Goal: Task Accomplishment & Management: Manage account settings

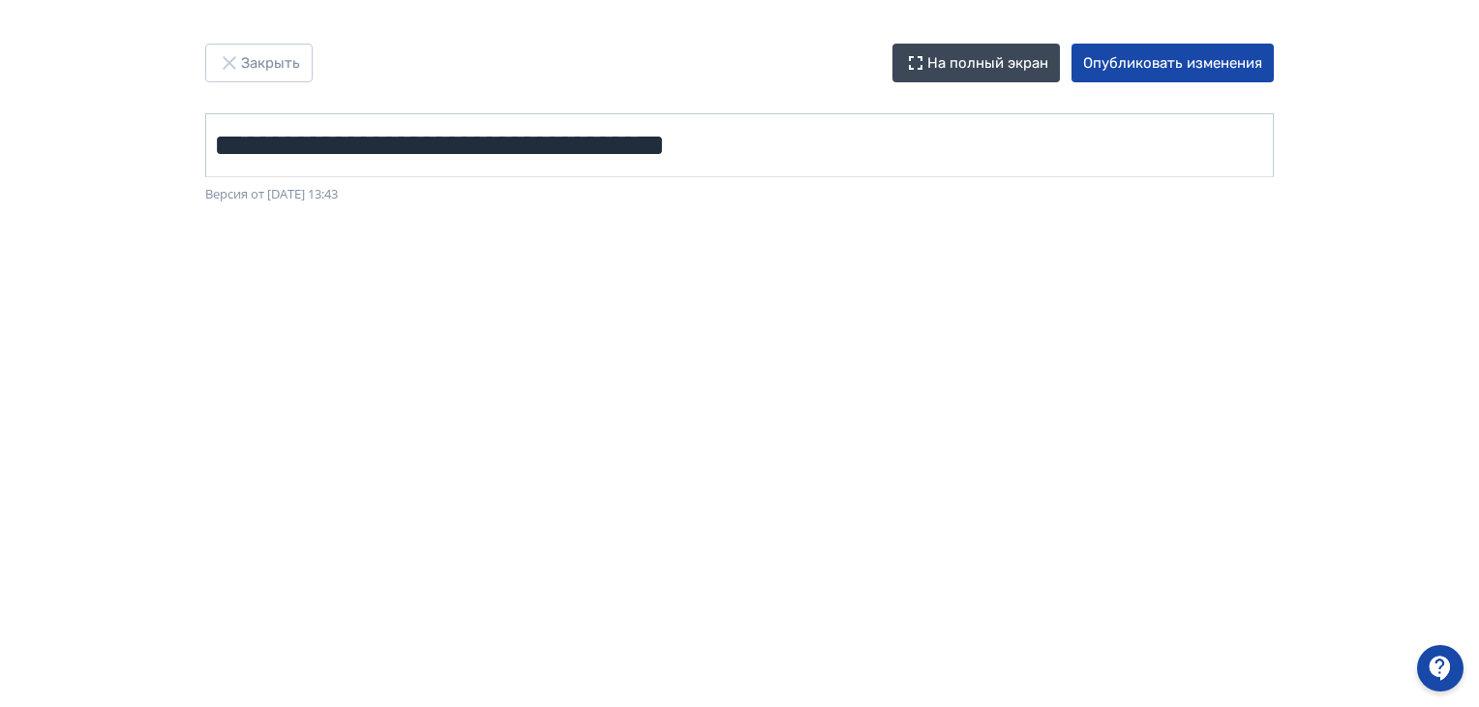
scroll to position [0, 4]
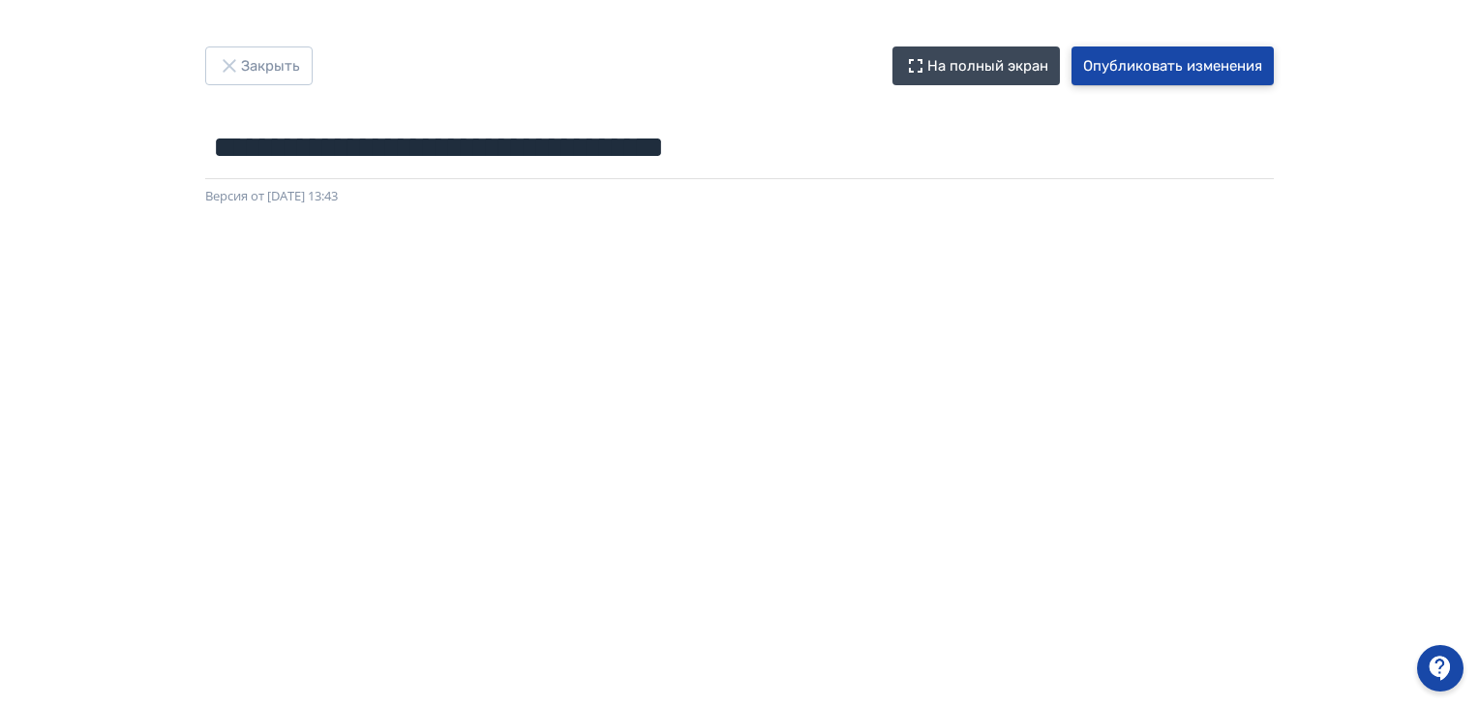
click at [1150, 64] on button "Опубликовать изменения" at bounding box center [1173, 65] width 202 height 39
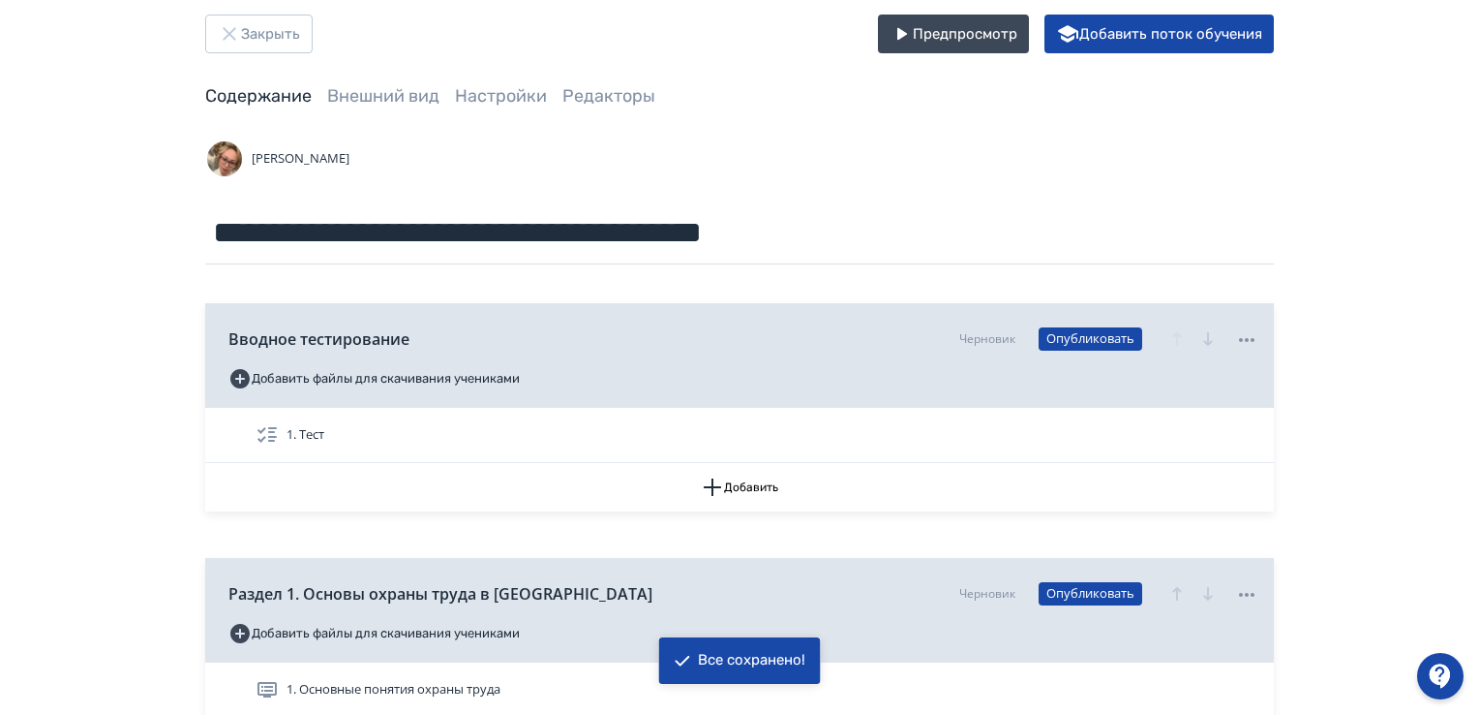
scroll to position [581, 0]
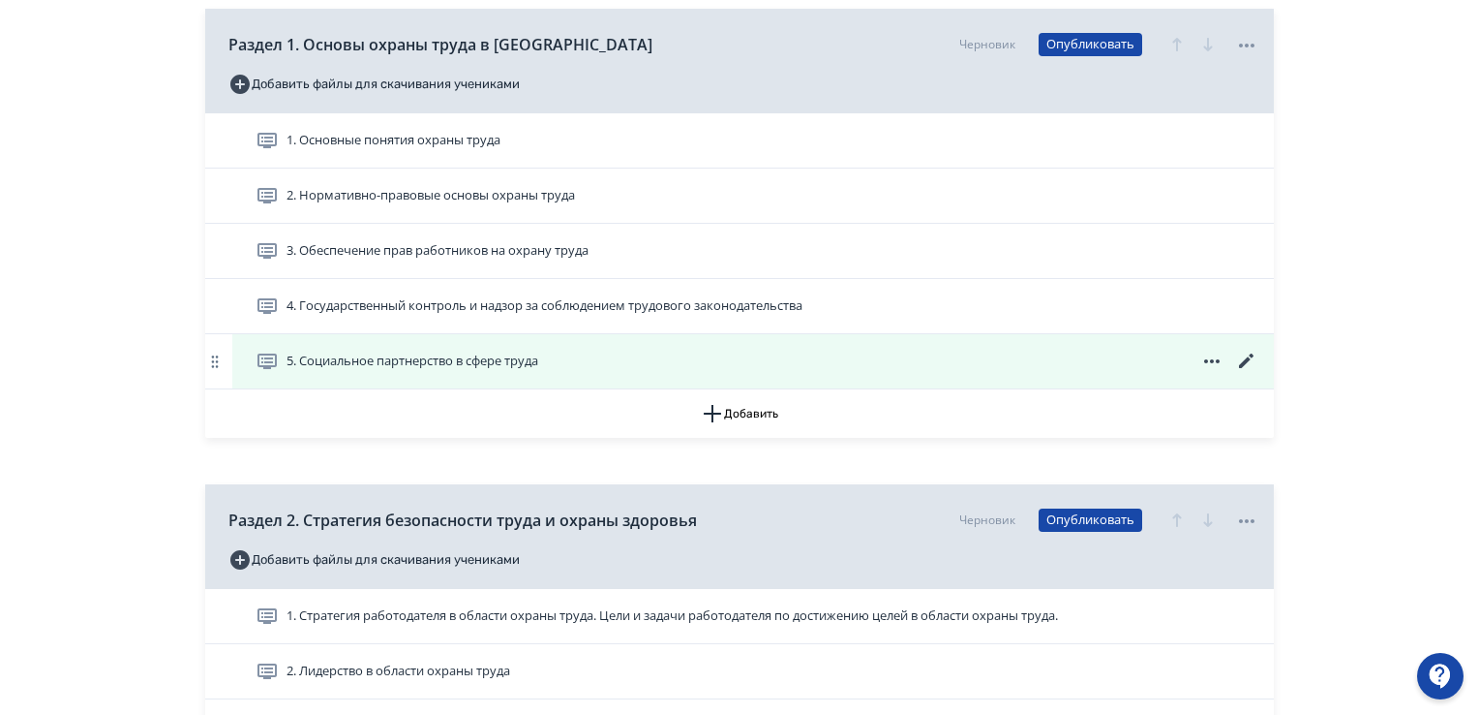
click at [465, 362] on span "5. Социальное партнерство в сфере труда" at bounding box center [413, 360] width 252 height 19
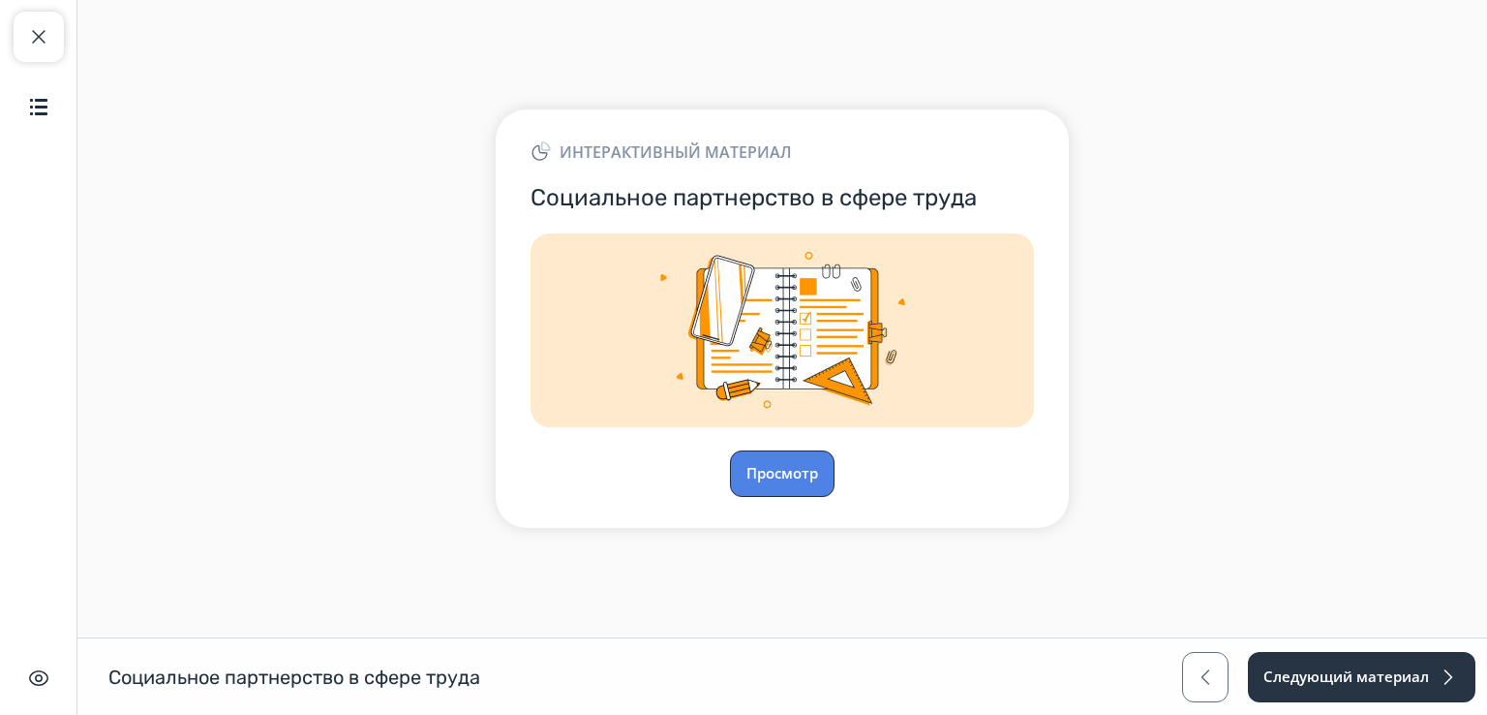
click at [786, 474] on button "Просмотр" at bounding box center [782, 473] width 105 height 46
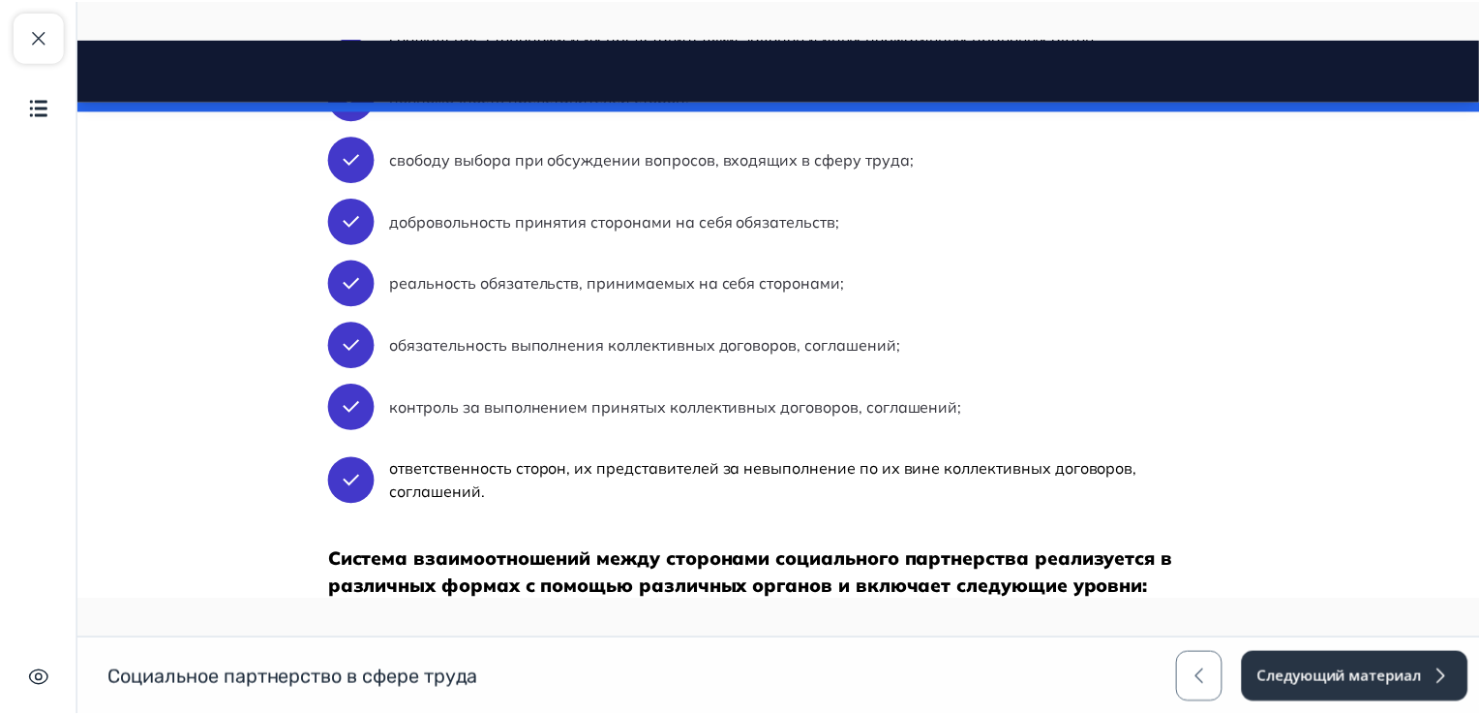
scroll to position [2291, 0]
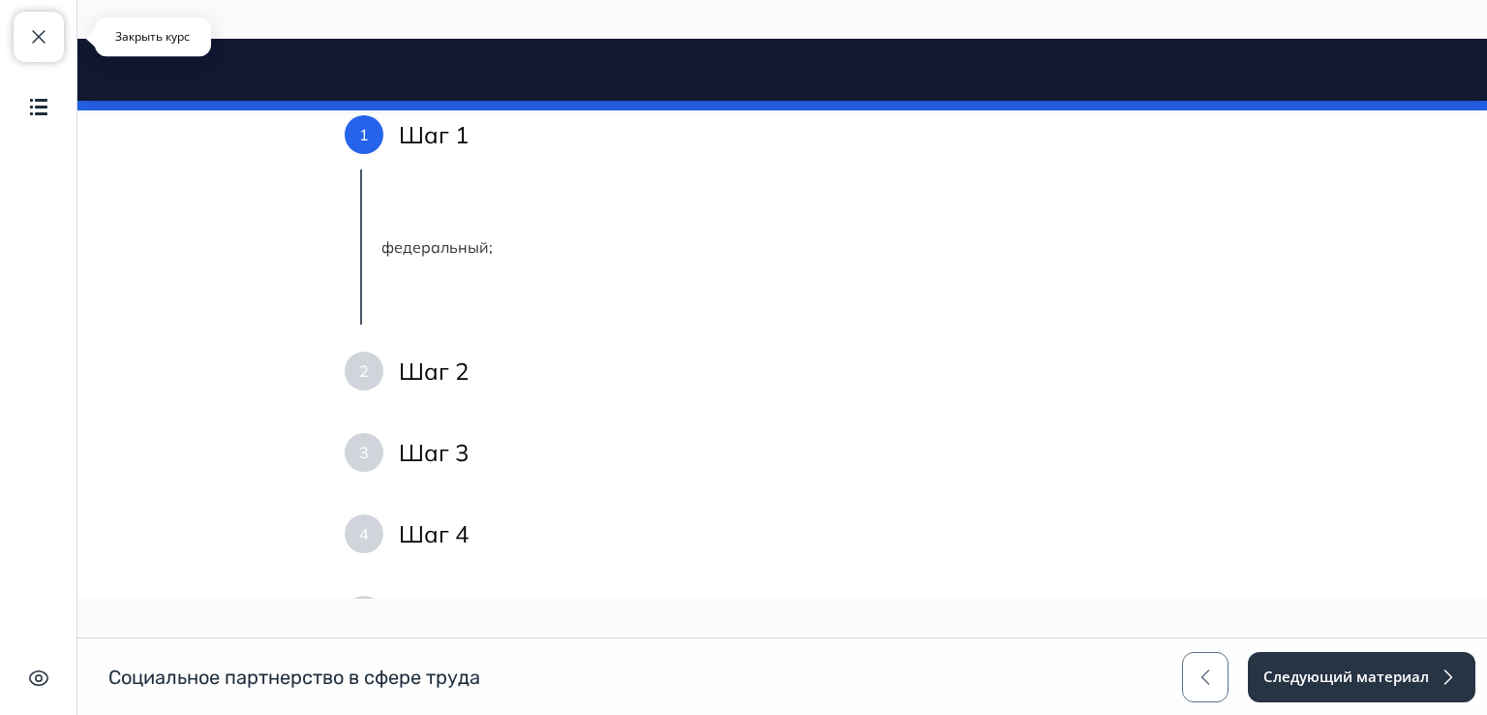
click at [27, 35] on span "button" at bounding box center [38, 36] width 23 height 23
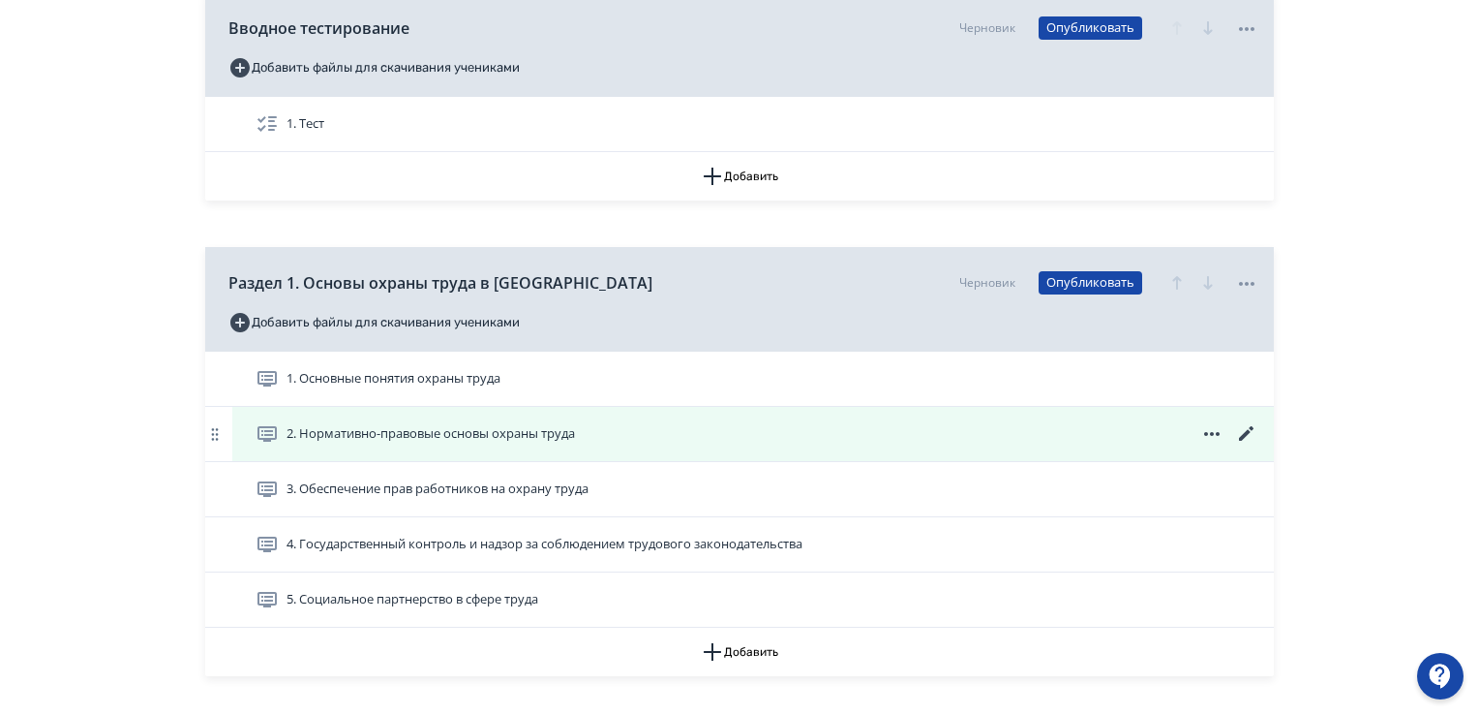
scroll to position [387, 0]
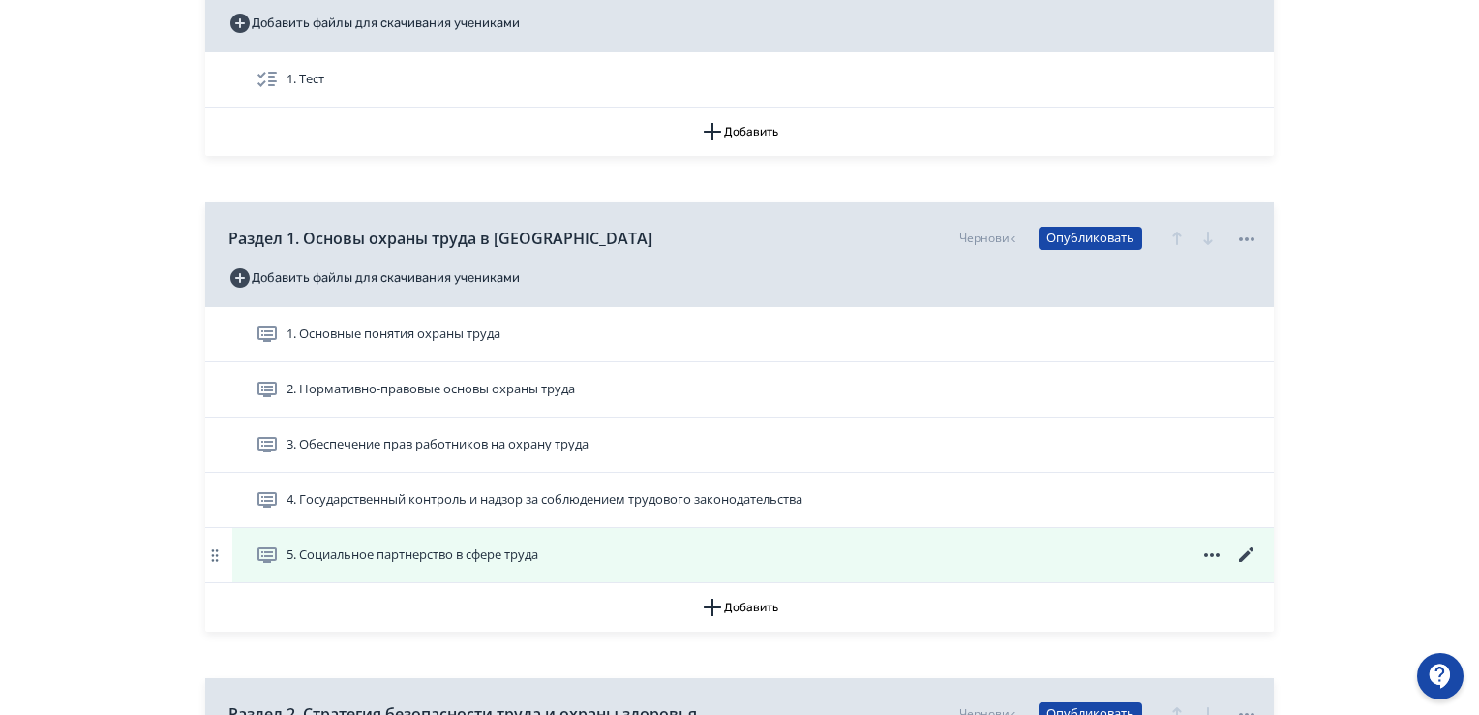
click at [1246, 563] on icon at bounding box center [1246, 554] width 23 height 23
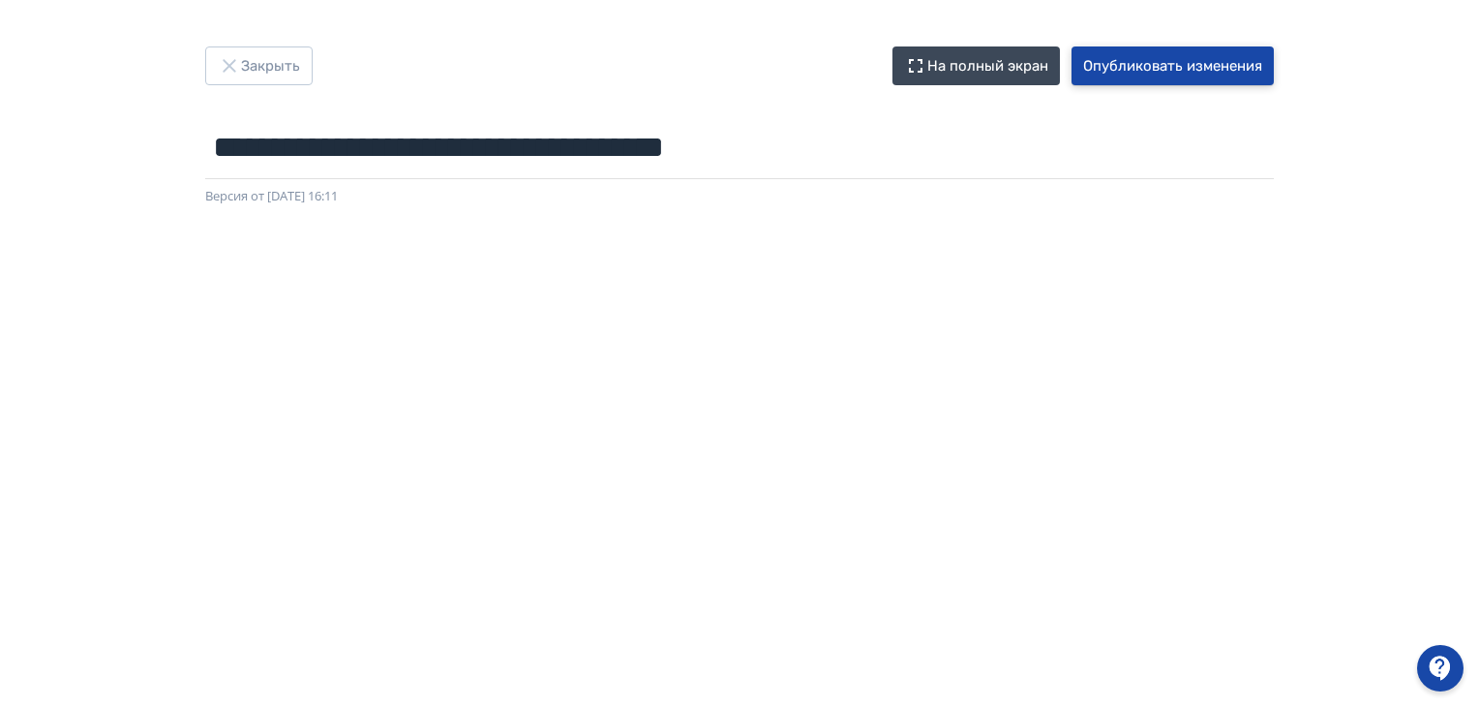
click at [1212, 74] on button "Опубликовать изменения" at bounding box center [1173, 65] width 202 height 39
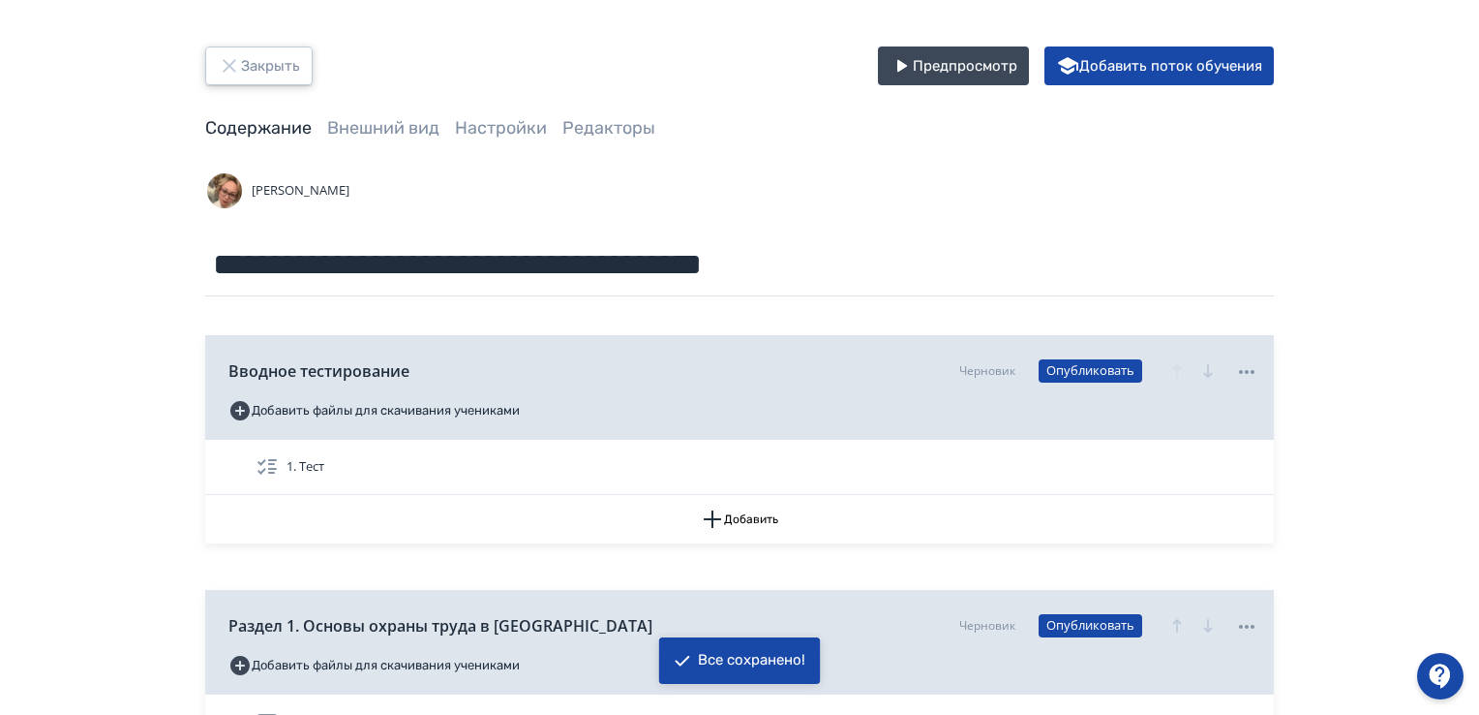
click at [236, 59] on icon "button" at bounding box center [229, 65] width 23 height 23
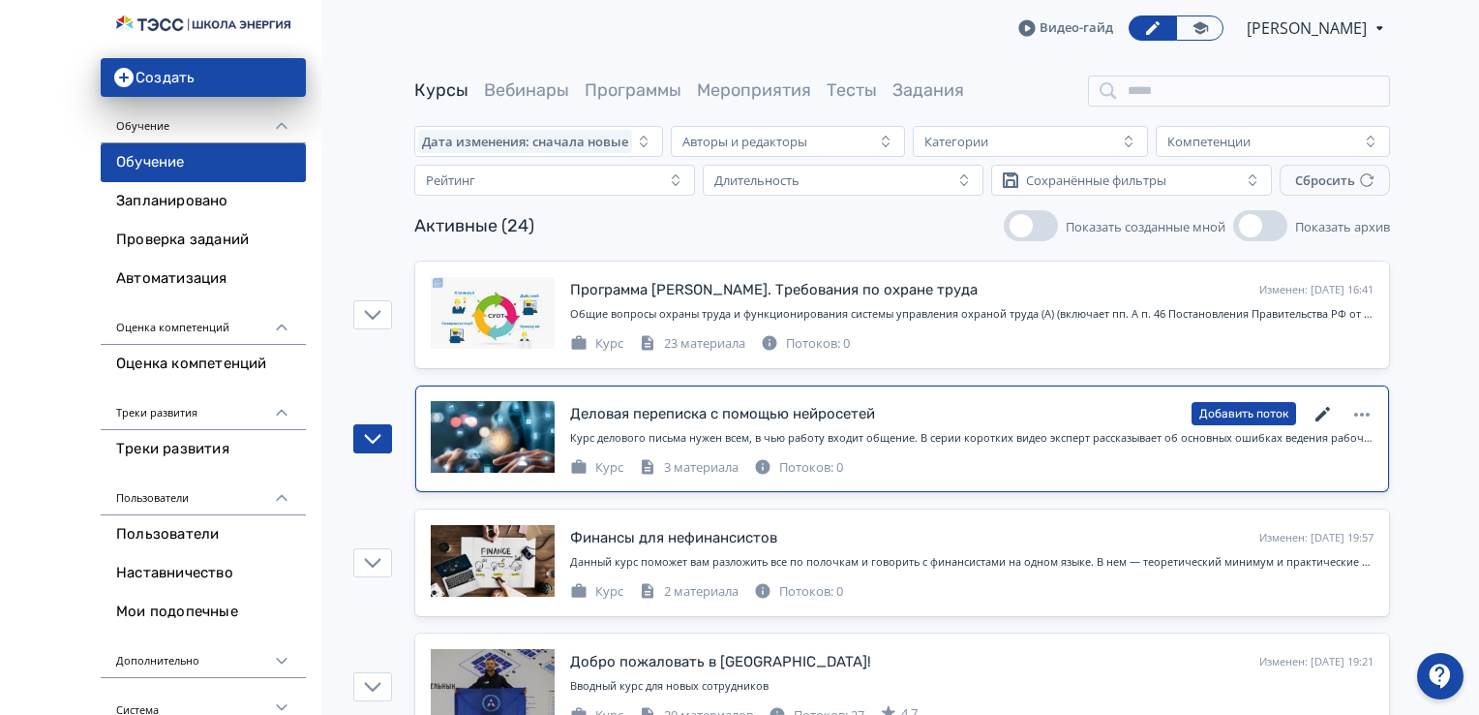
click at [1325, 410] on icon at bounding box center [1323, 414] width 15 height 15
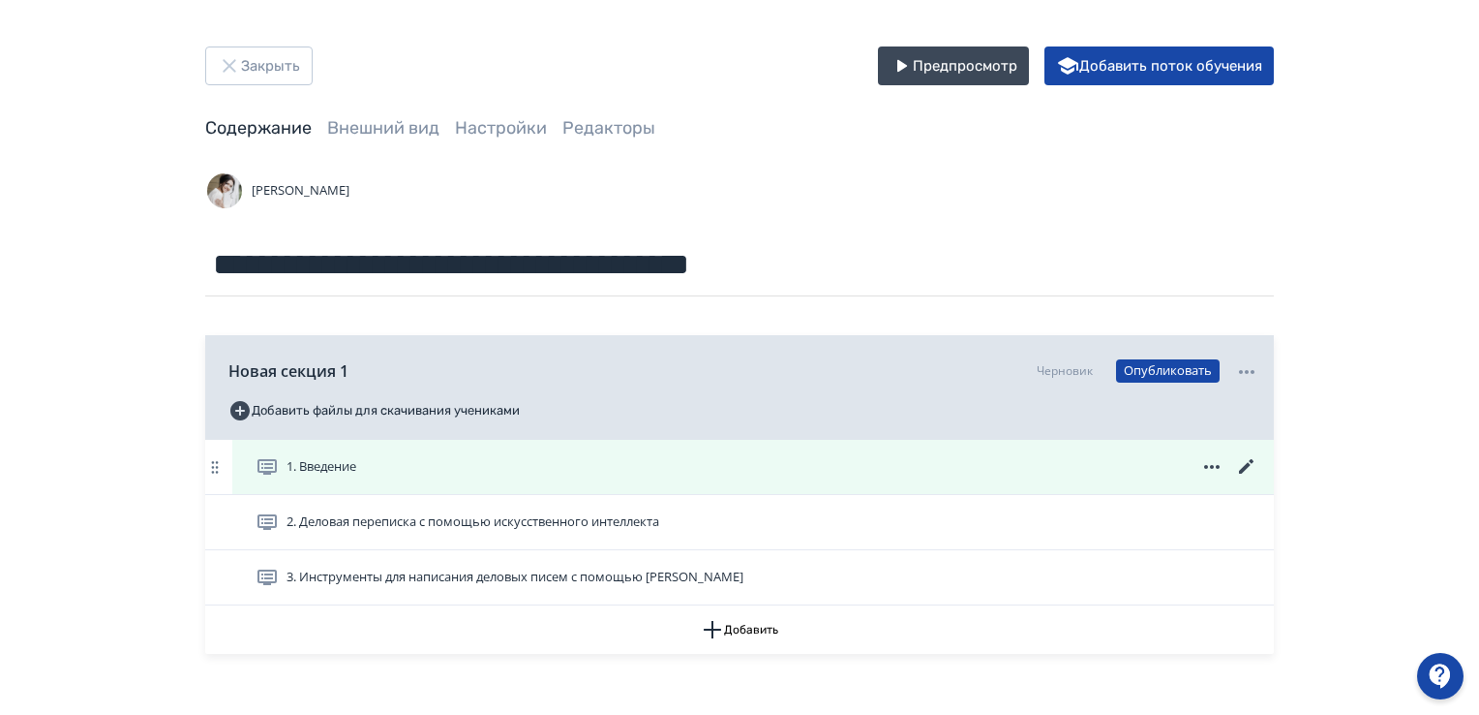
click at [321, 467] on span "1. Введение" at bounding box center [322, 466] width 70 height 19
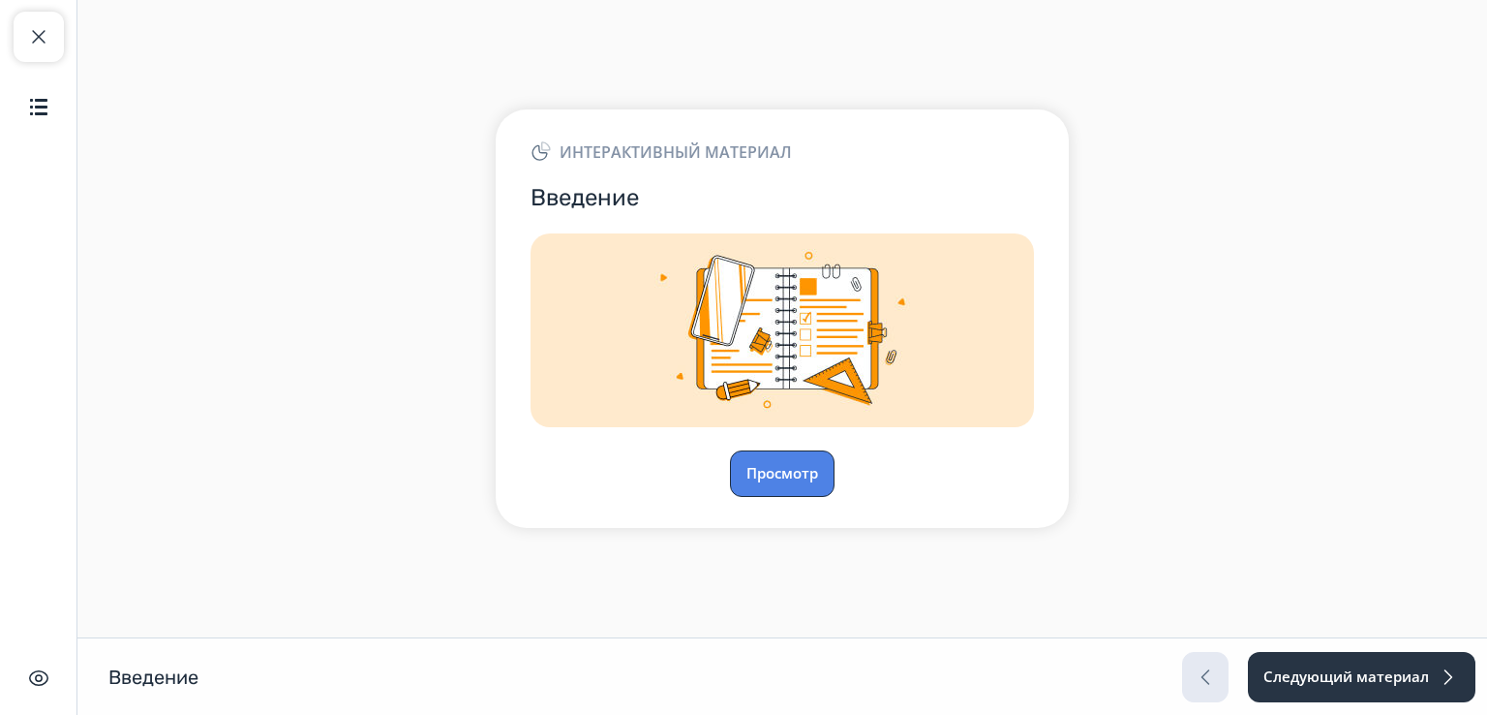
click at [772, 465] on button "Просмотр" at bounding box center [782, 473] width 105 height 46
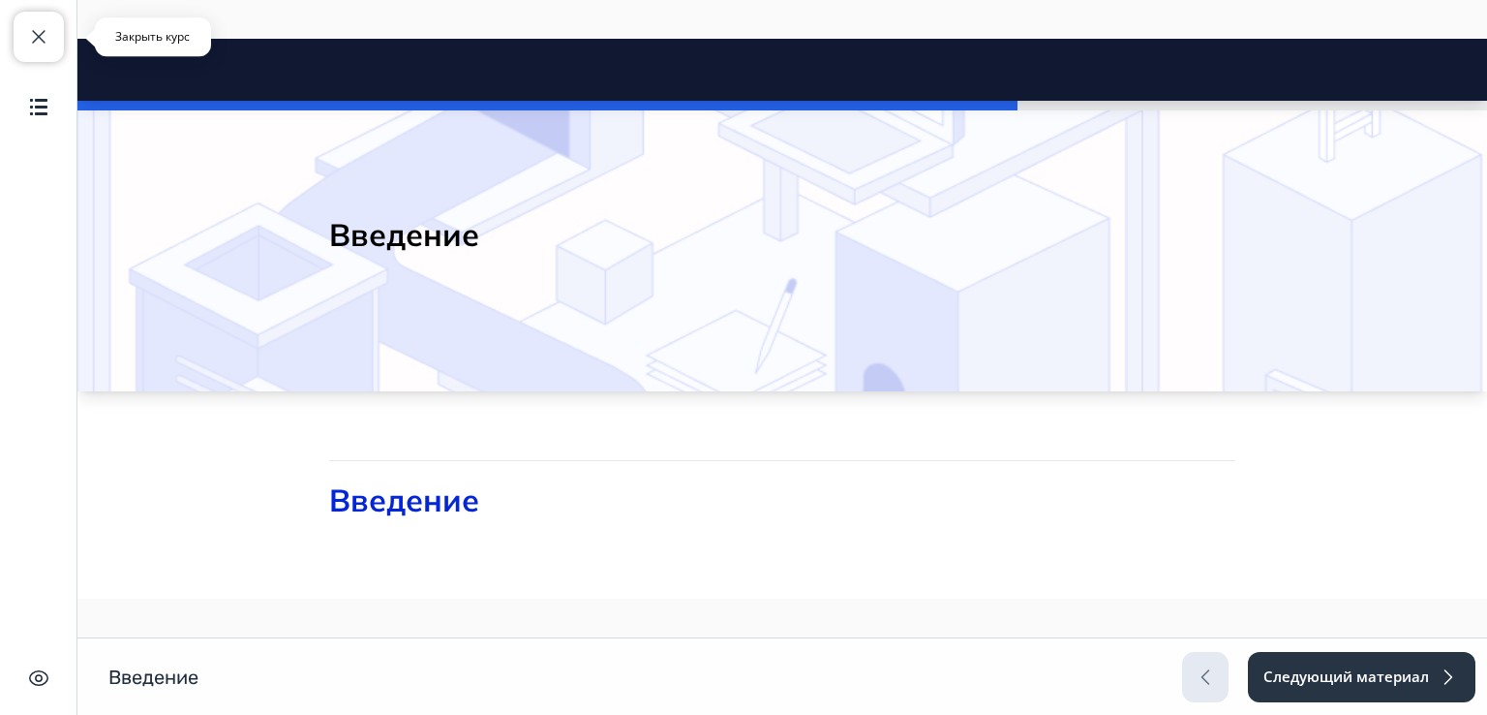
click at [36, 25] on span "button" at bounding box center [38, 36] width 23 height 23
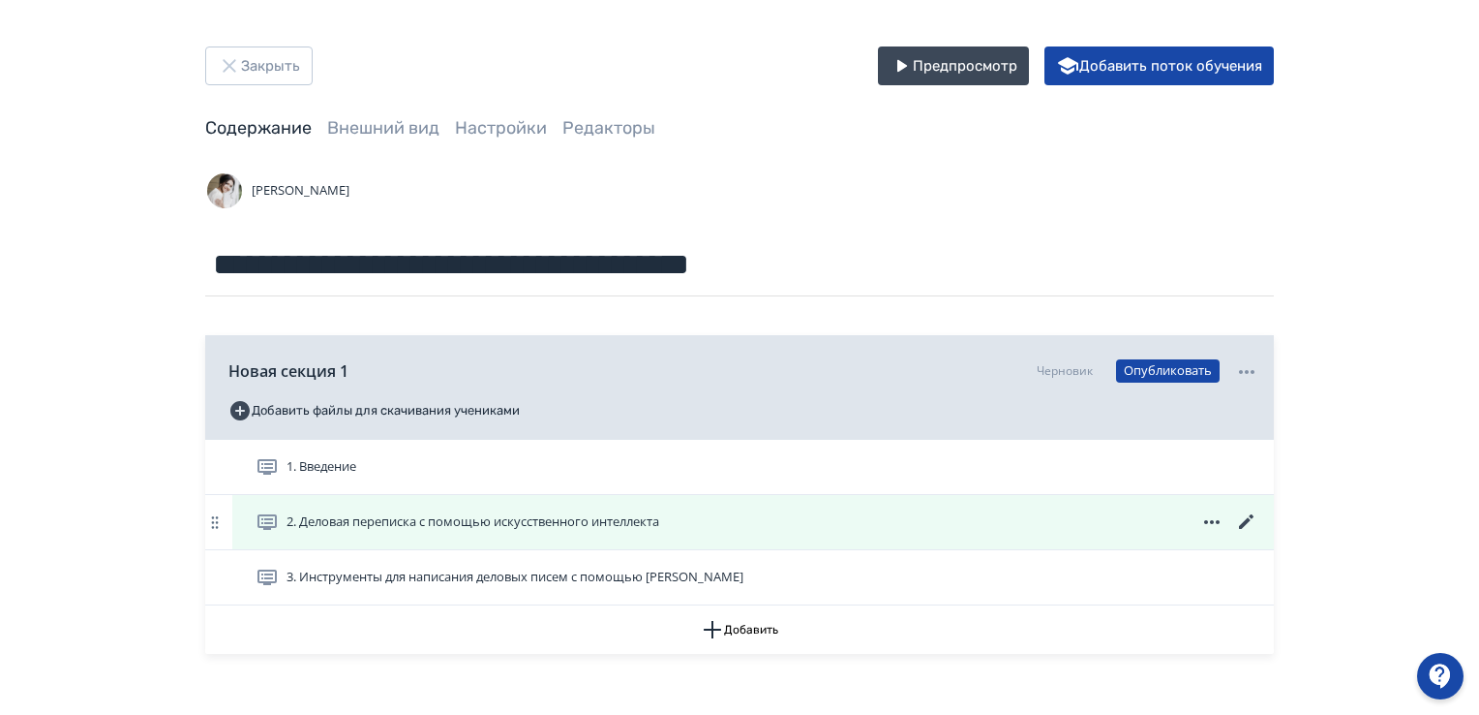
click at [403, 512] on span "2. Деловая переписка с помощью искусственного интеллекта" at bounding box center [473, 521] width 373 height 19
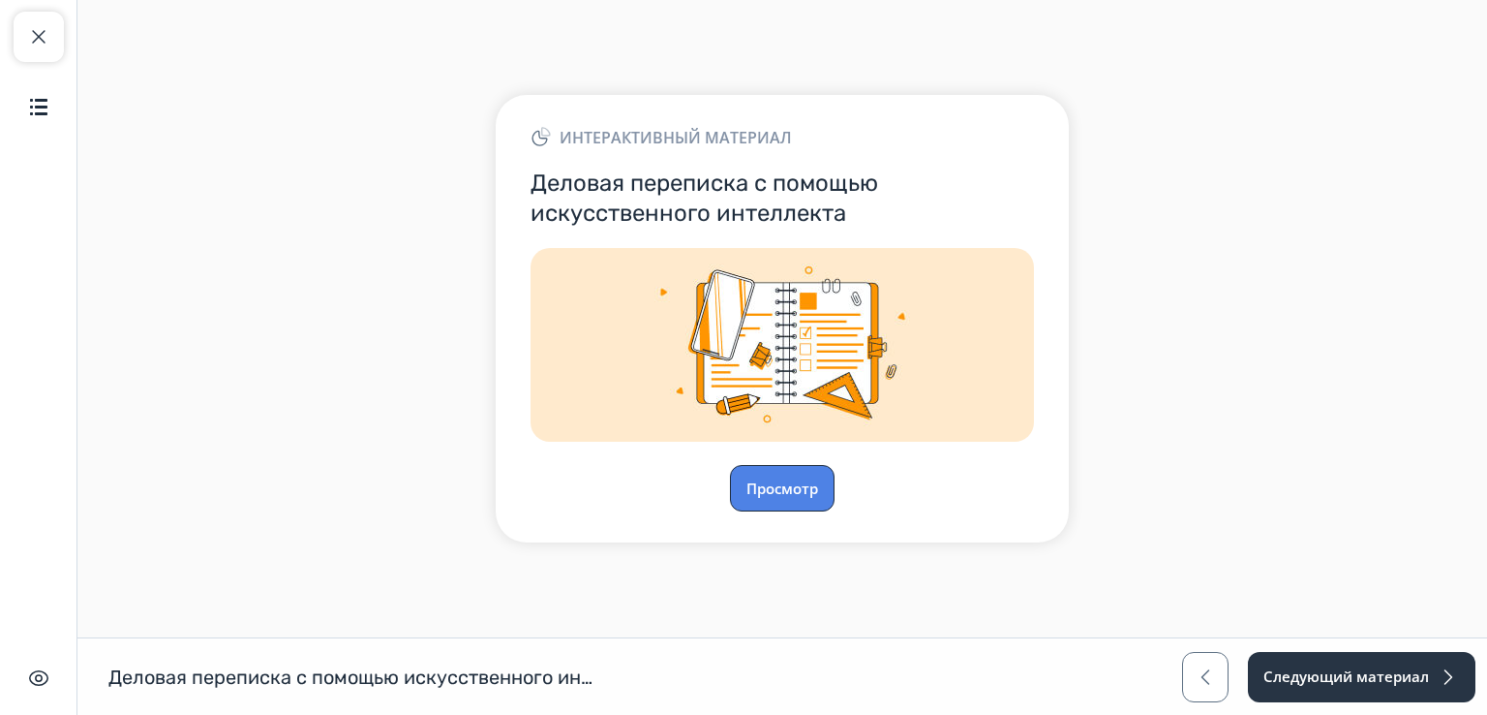
click at [798, 484] on button "Просмотр" at bounding box center [782, 488] width 105 height 46
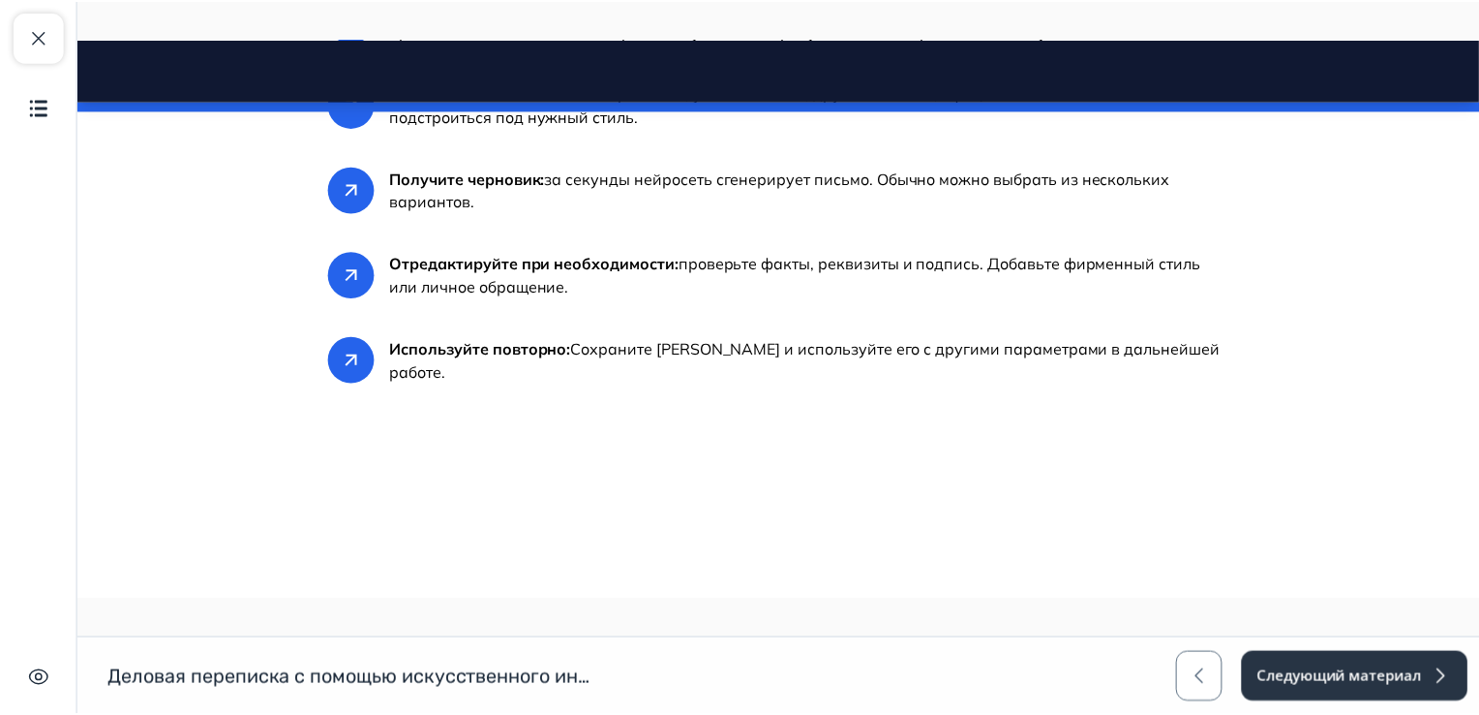
scroll to position [3939, 0]
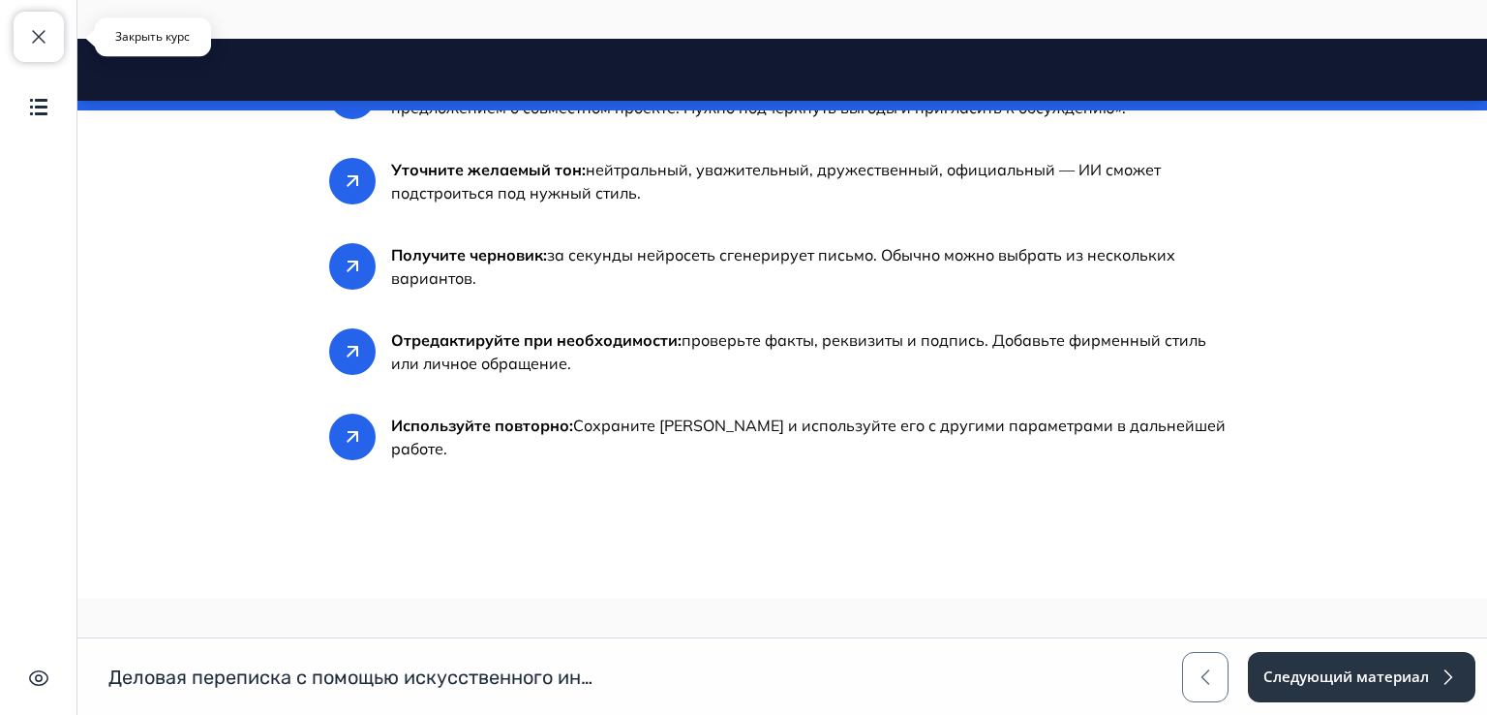
click at [43, 40] on span "button" at bounding box center [38, 36] width 23 height 23
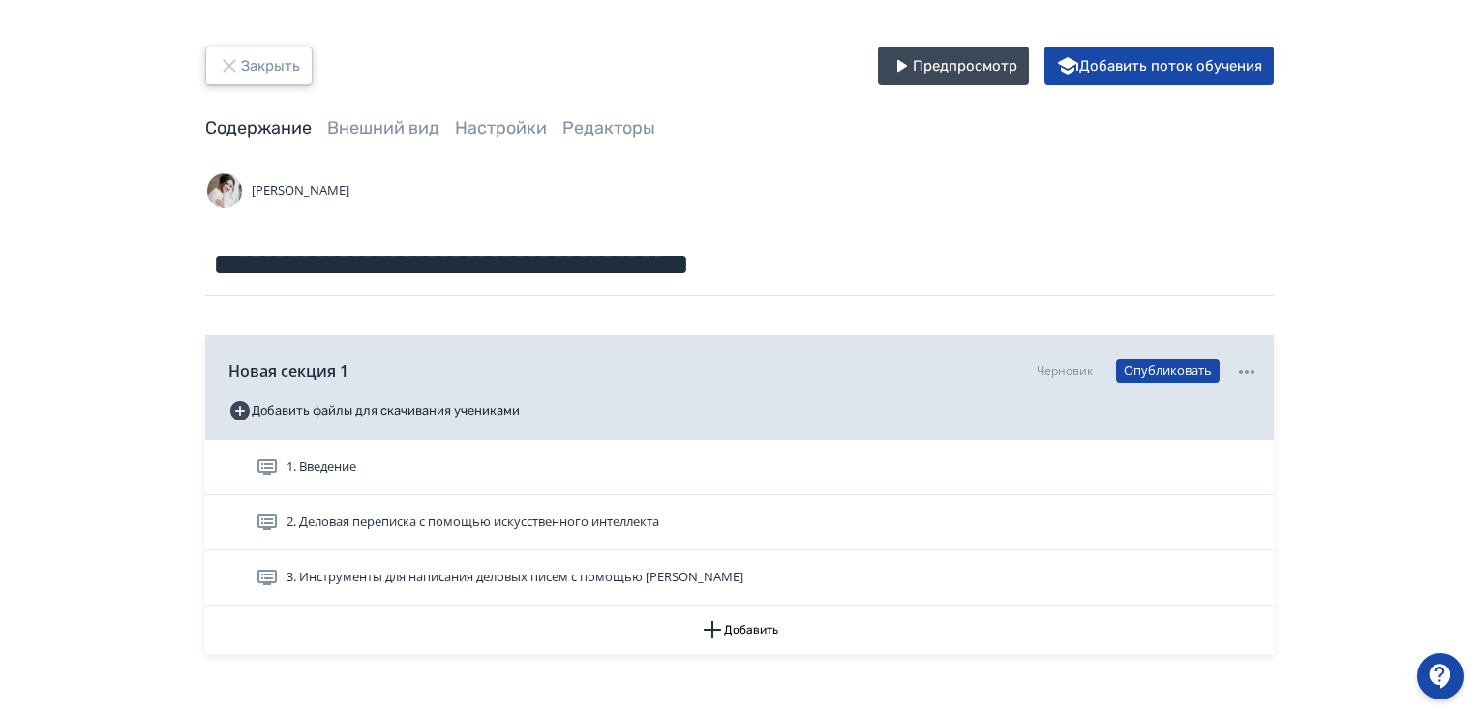
click at [268, 74] on button "Закрыть" at bounding box center [258, 65] width 107 height 39
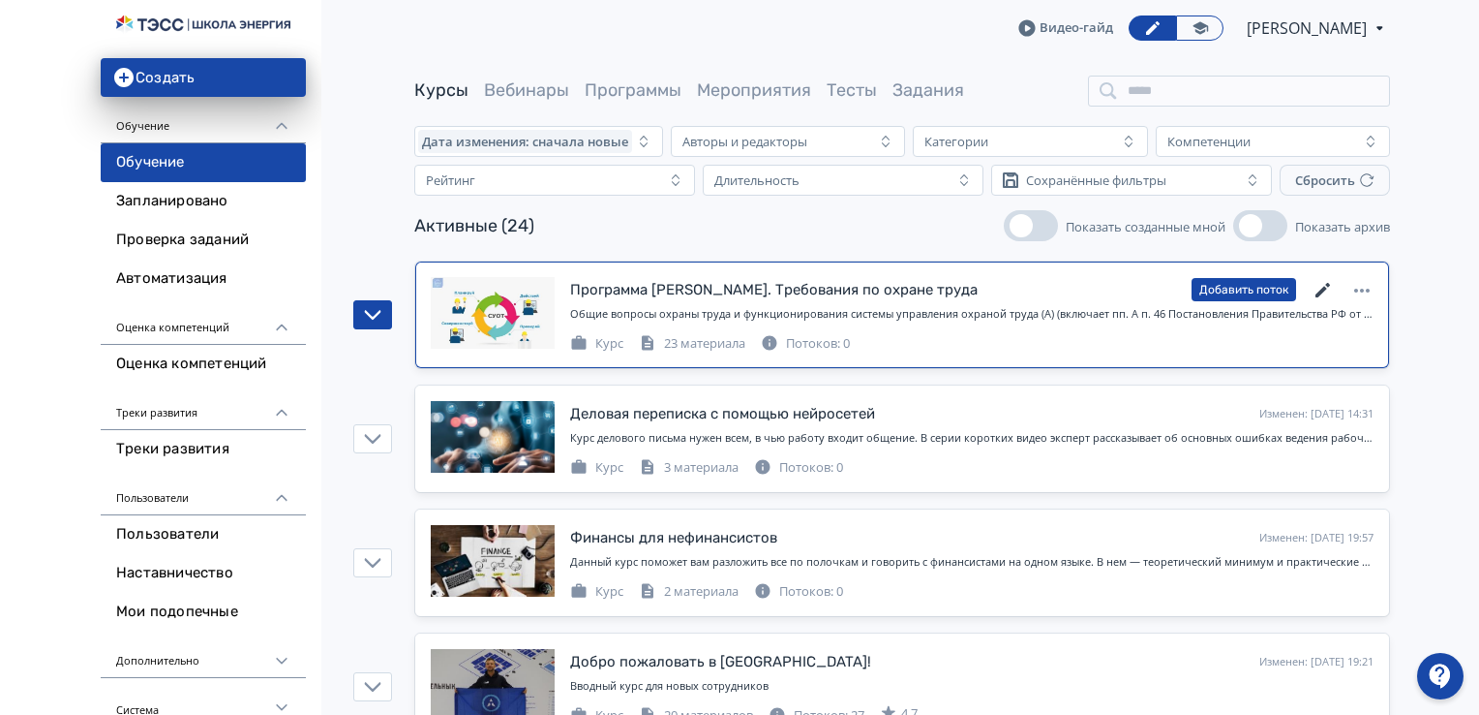
click at [1325, 289] on icon at bounding box center [1323, 290] width 15 height 15
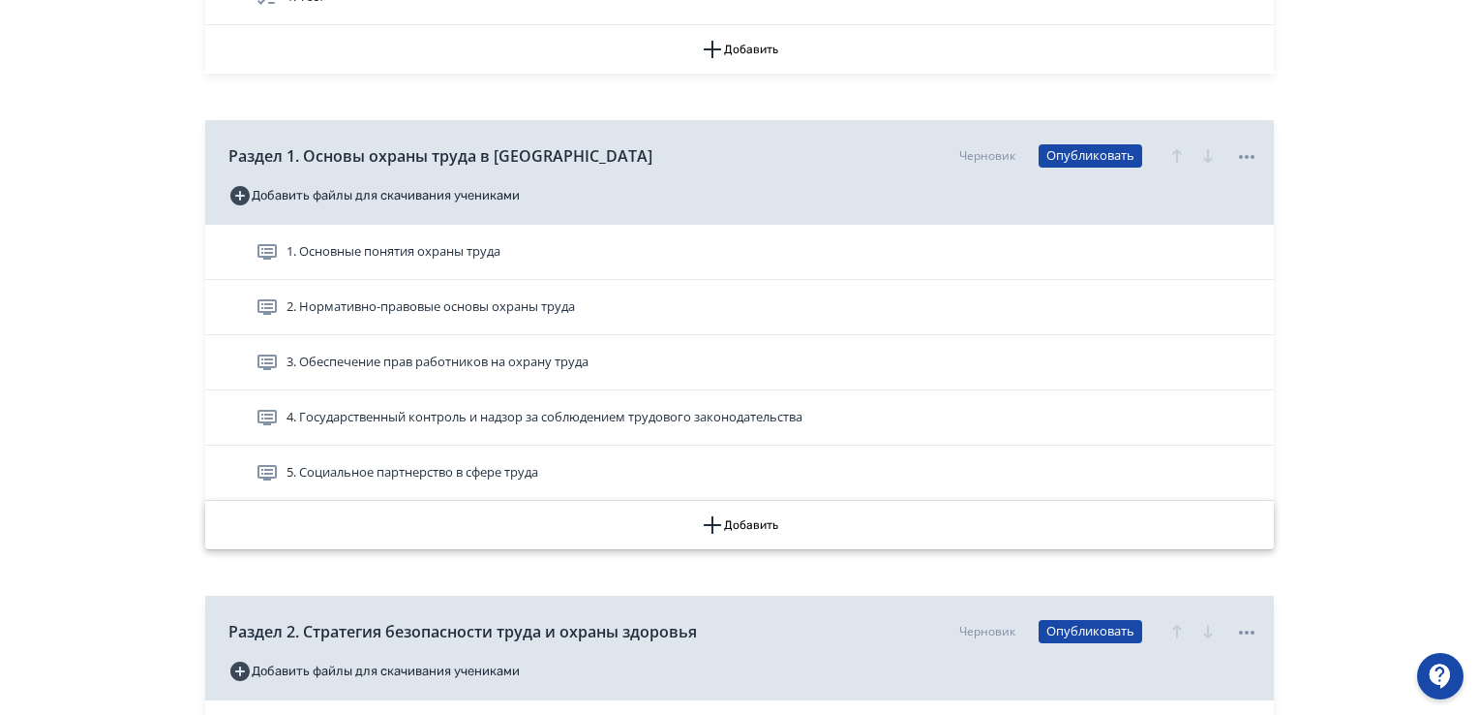
scroll to position [484, 0]
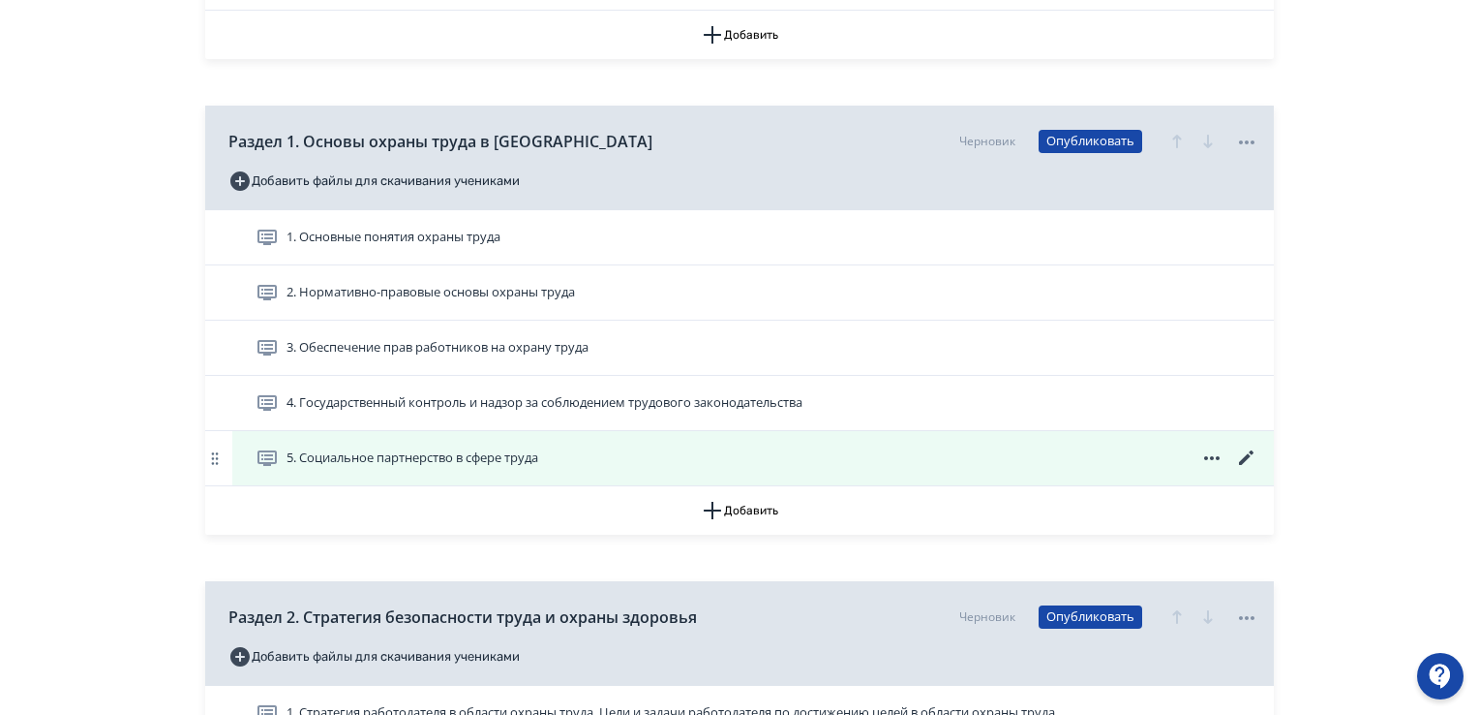
click at [430, 458] on span "5. Социальное партнерство в сфере труда" at bounding box center [413, 457] width 252 height 19
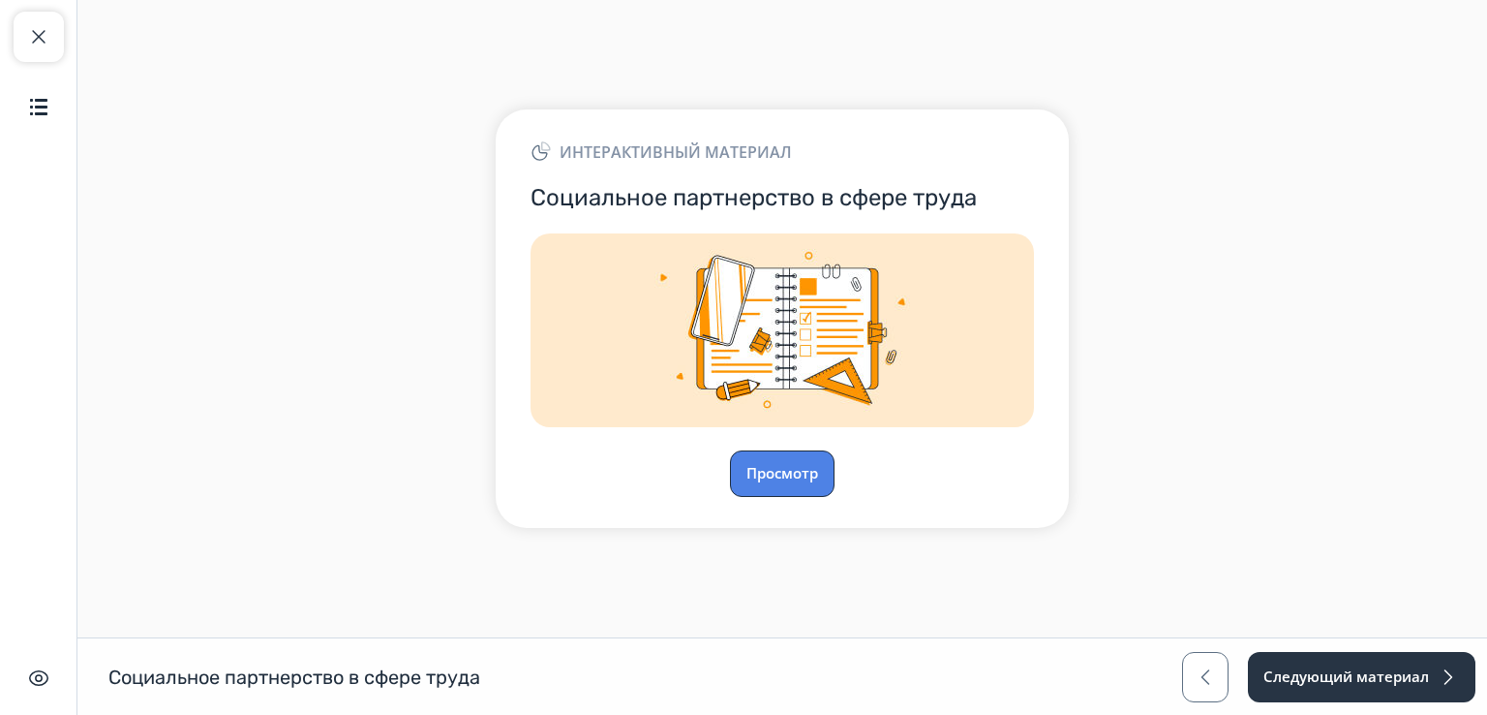
click at [784, 492] on button "Просмотр" at bounding box center [782, 473] width 105 height 46
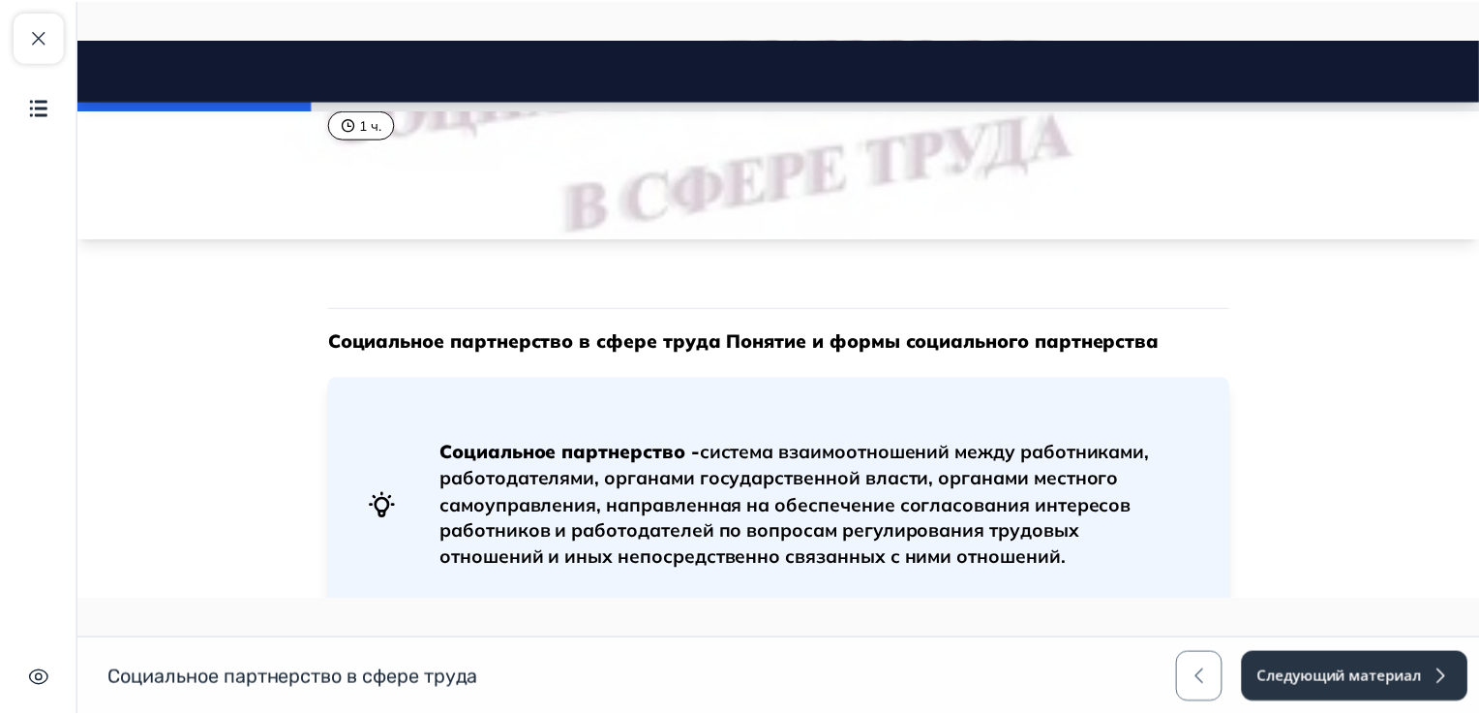
scroll to position [290, 0]
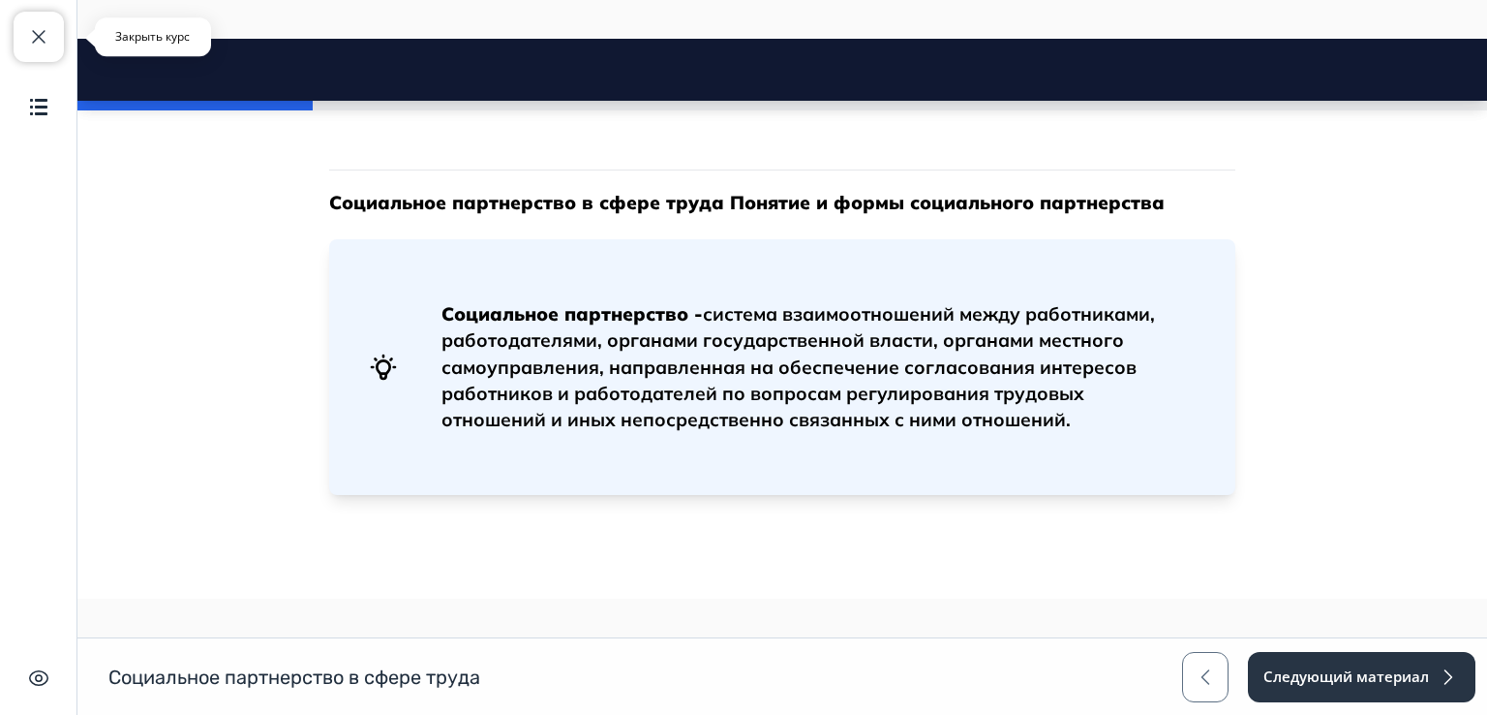
click at [44, 39] on span "button" at bounding box center [38, 36] width 23 height 23
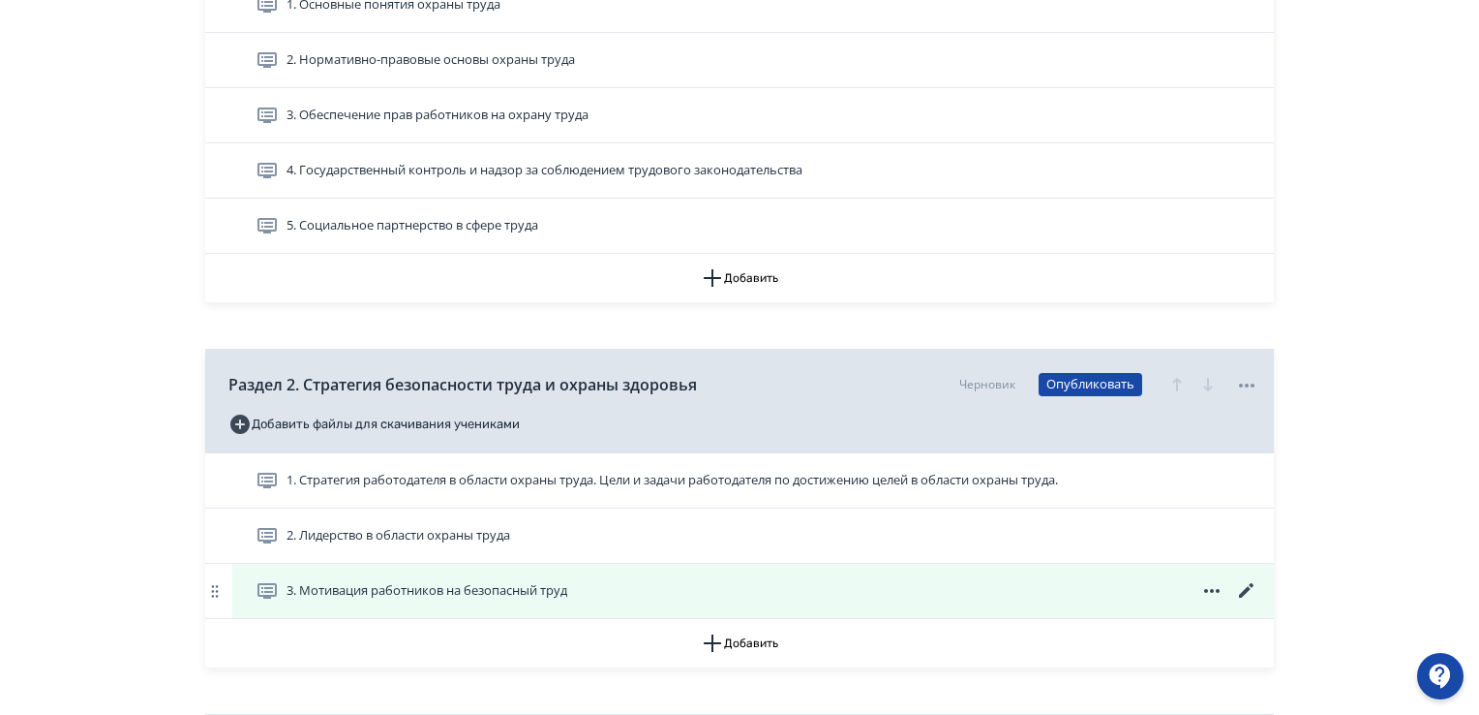
scroll to position [581, 0]
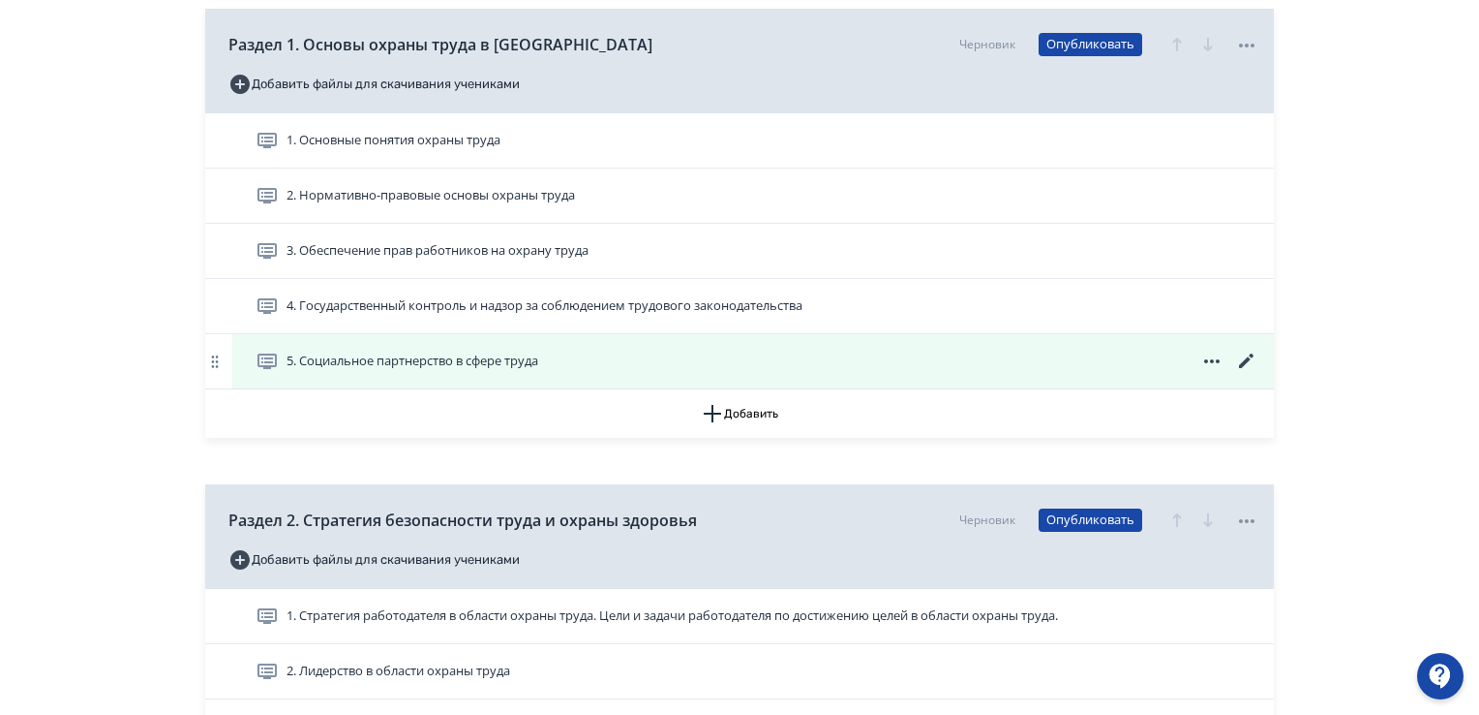
click at [1248, 352] on icon at bounding box center [1246, 361] width 23 height 23
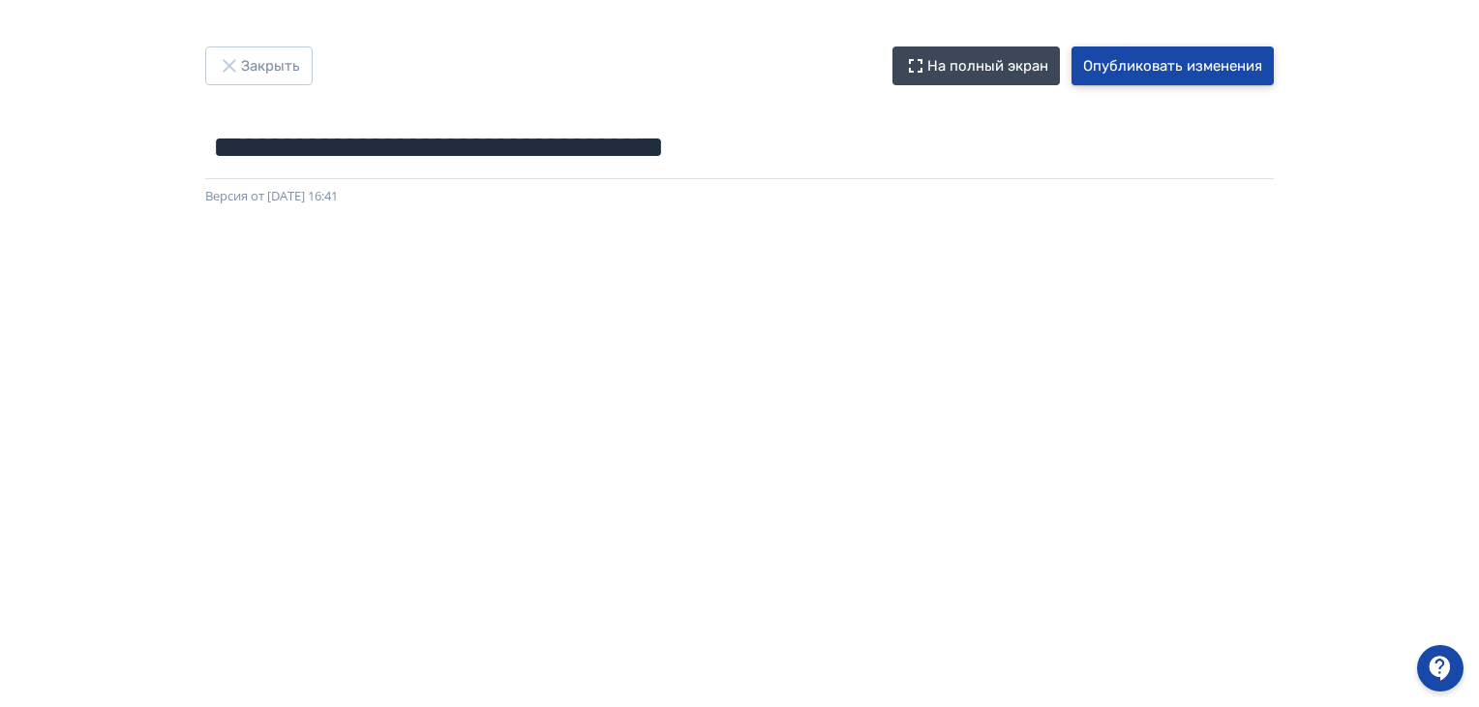
drag, startPoint x: 1153, startPoint y: 69, endPoint x: 1123, endPoint y: 61, distance: 31.0
click at [1151, 68] on button "Опубликовать изменения" at bounding box center [1173, 65] width 202 height 39
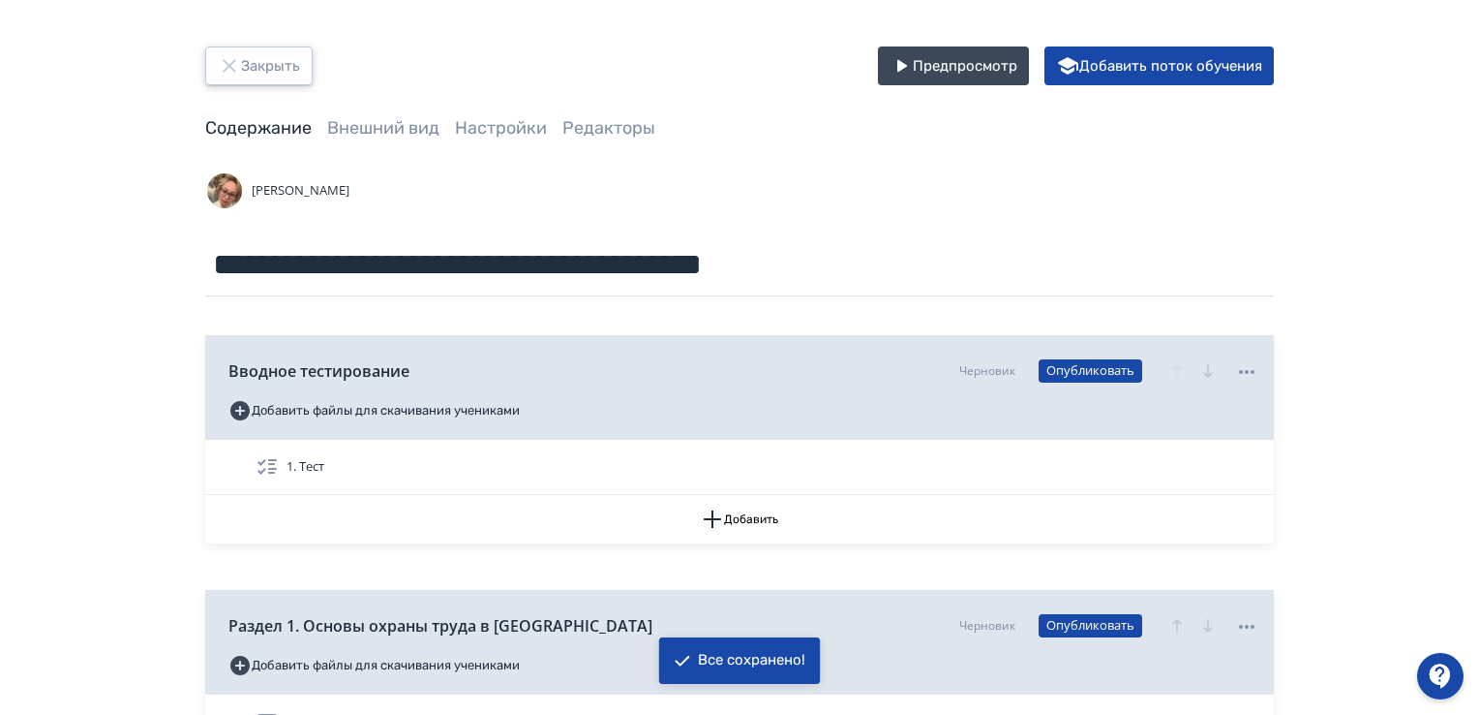
click at [263, 68] on button "Закрыть" at bounding box center [258, 65] width 107 height 39
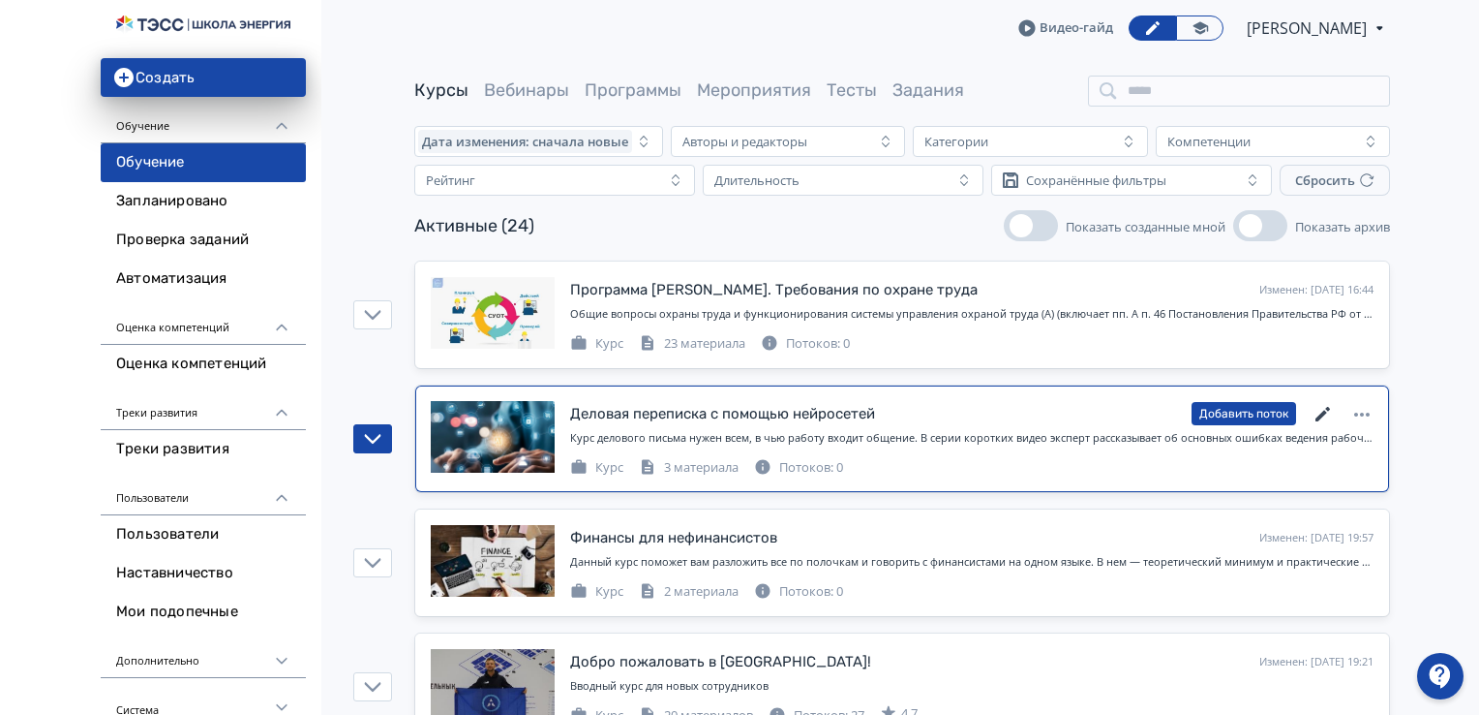
click at [1325, 411] on icon at bounding box center [1323, 414] width 15 height 15
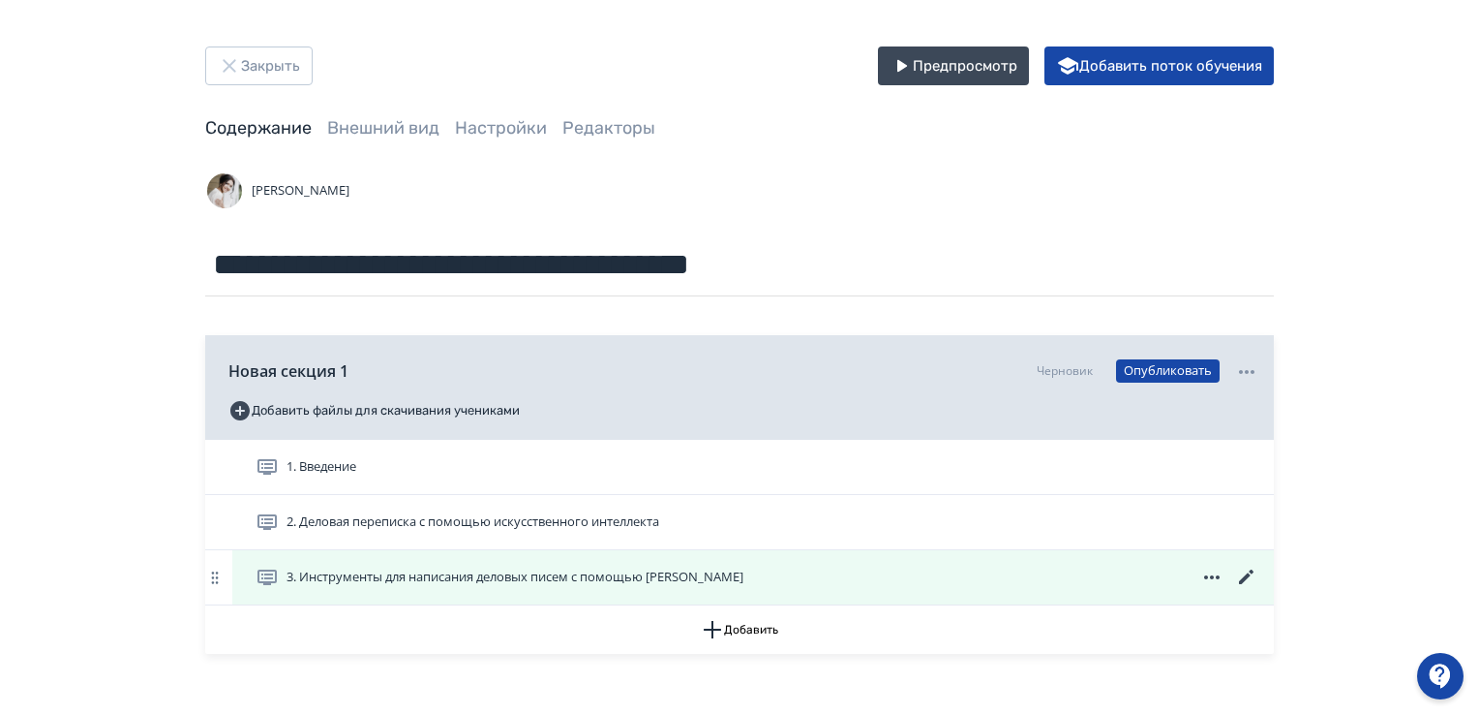
click at [367, 571] on span "3. Инструменты для написания деловых писем с помощью [PERSON_NAME]" at bounding box center [515, 576] width 457 height 19
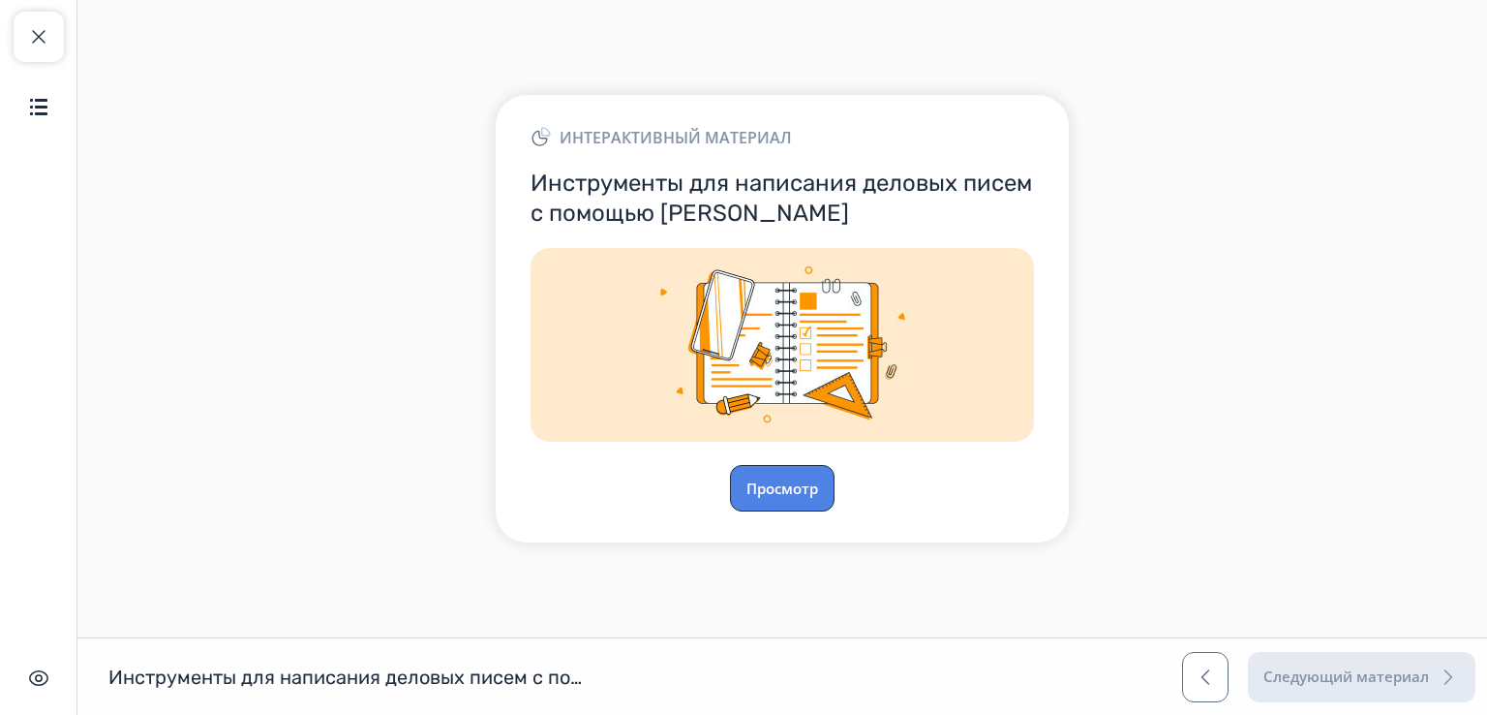
click at [778, 496] on button "Просмотр" at bounding box center [782, 488] width 105 height 46
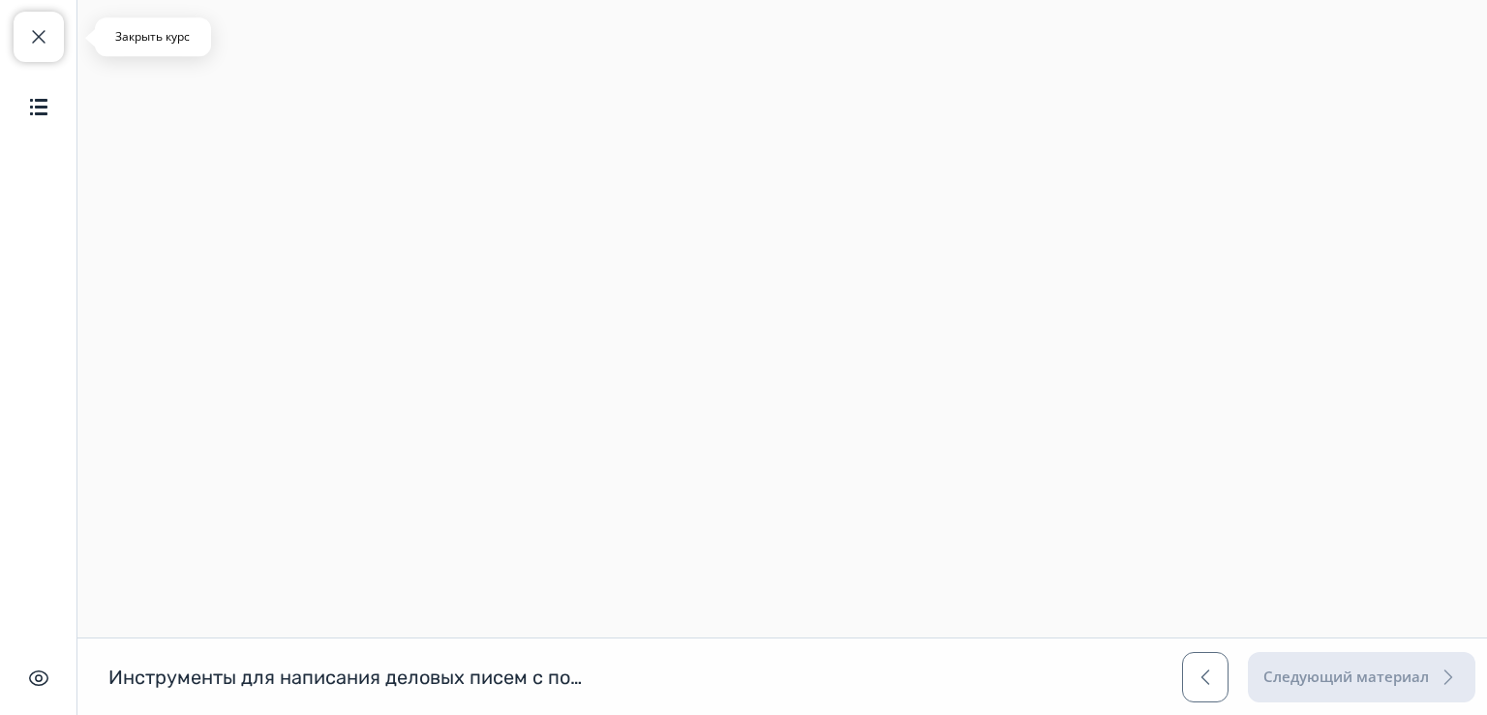
click at [42, 38] on span "button" at bounding box center [38, 36] width 23 height 23
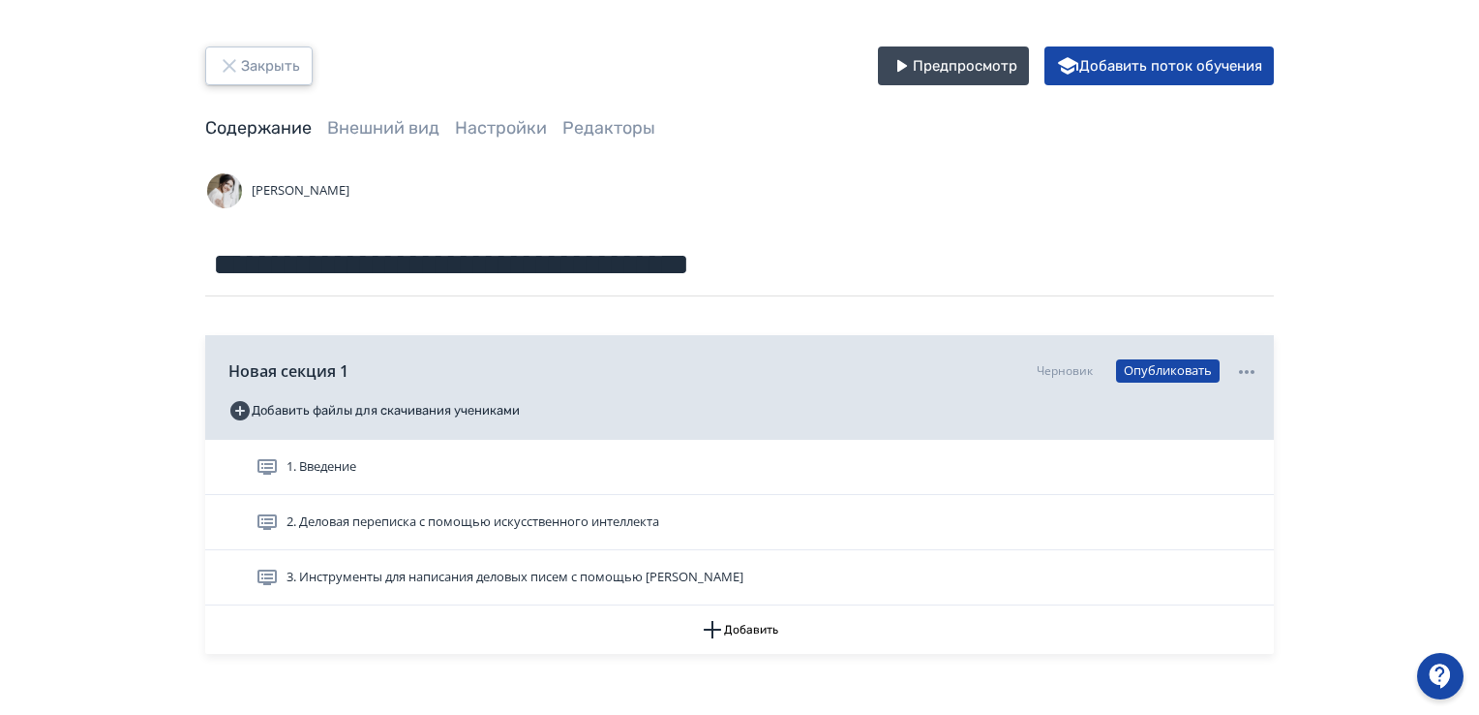
click at [216, 64] on button "Закрыть" at bounding box center [258, 65] width 107 height 39
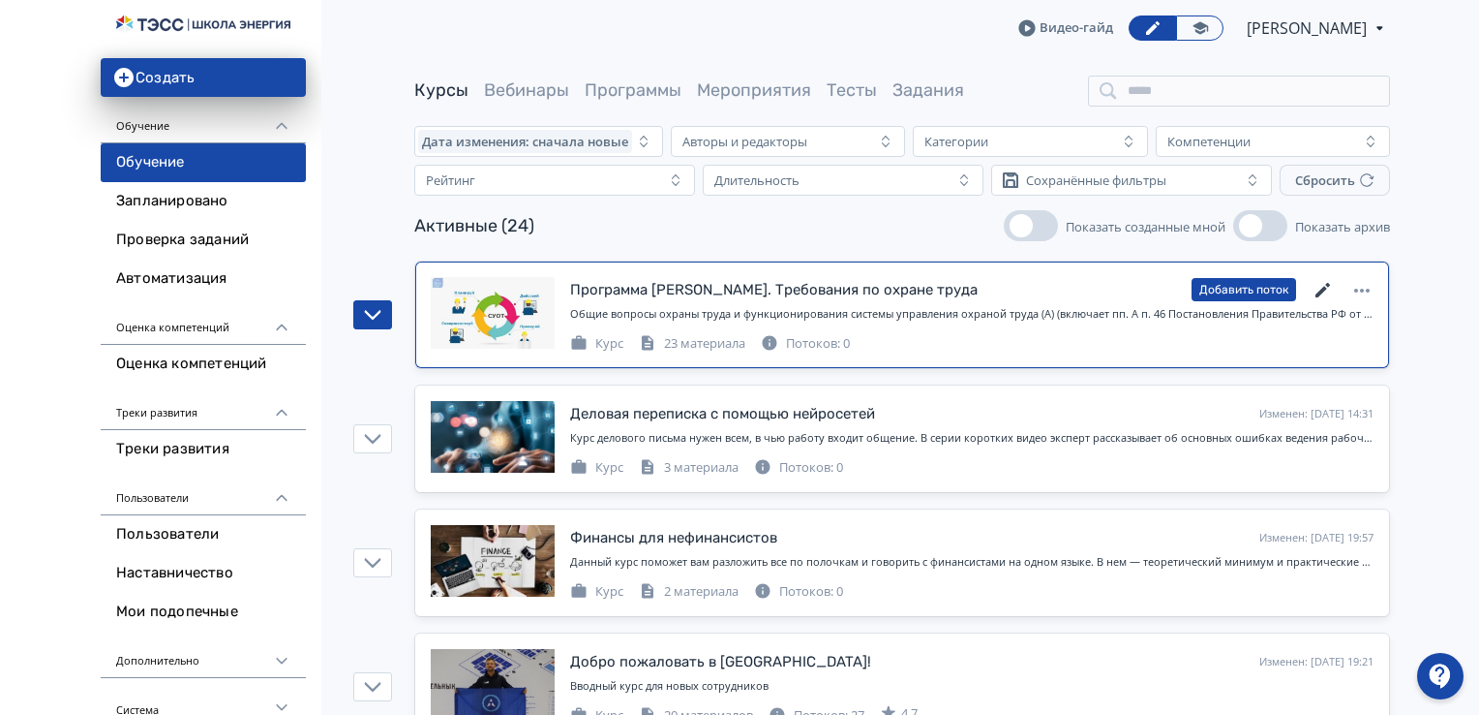
click at [1323, 284] on icon at bounding box center [1323, 290] width 23 height 23
